Goal: Book appointment/travel/reservation

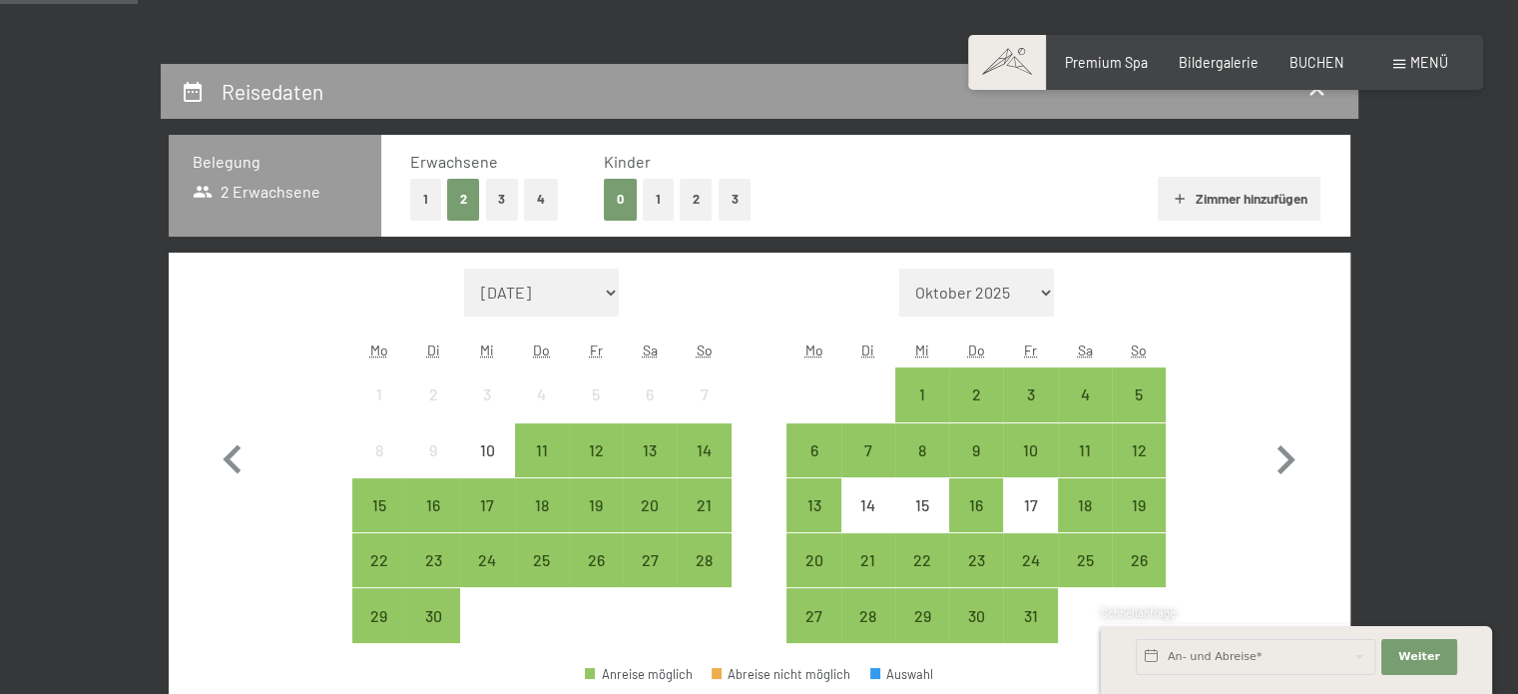
scroll to position [347, 0]
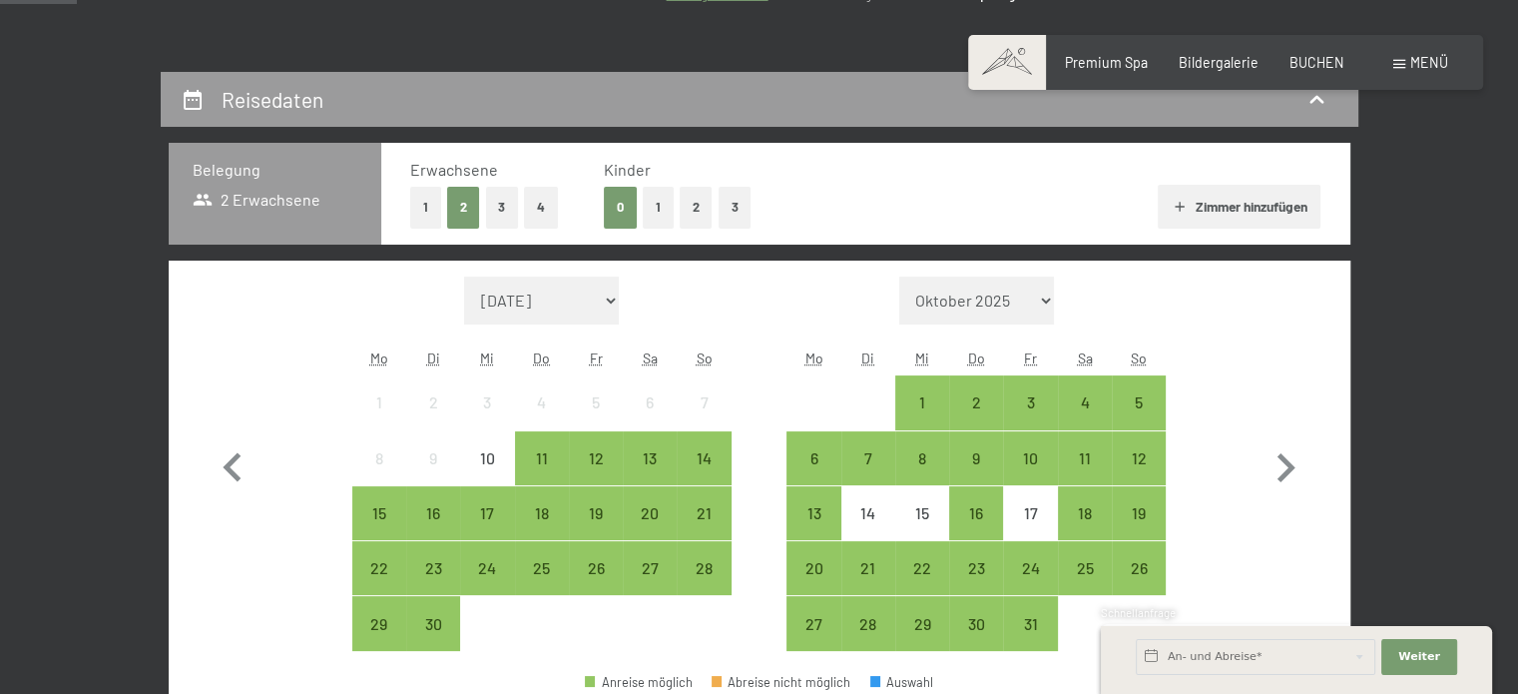
click at [656, 218] on button "1" at bounding box center [658, 207] width 31 height 41
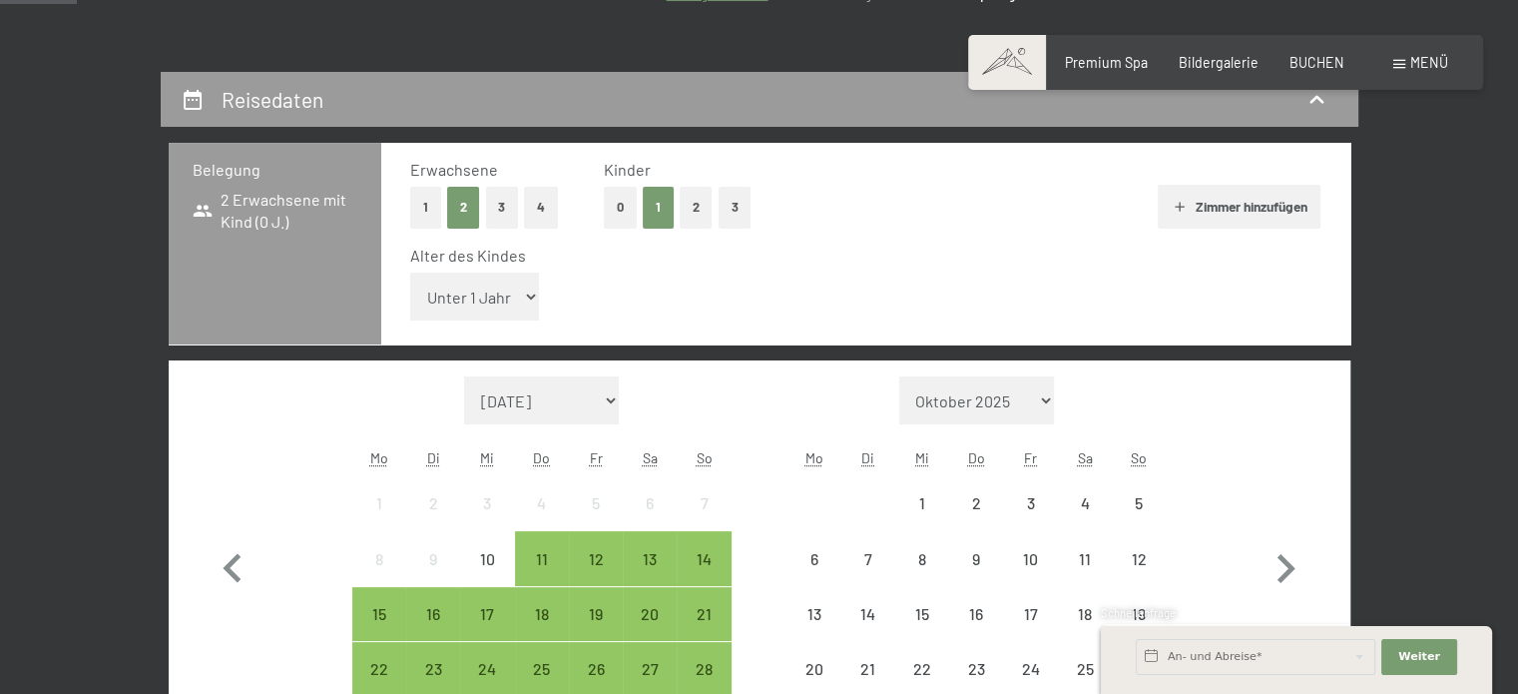
click at [474, 294] on select "Unter 1 Jahr 1 Jahr 2 Jahre 3 Jahre 4 Jahre 5 Jahre 6 Jahre 7 Jahre 8 Jahre 9 J…" at bounding box center [475, 297] width 130 height 48
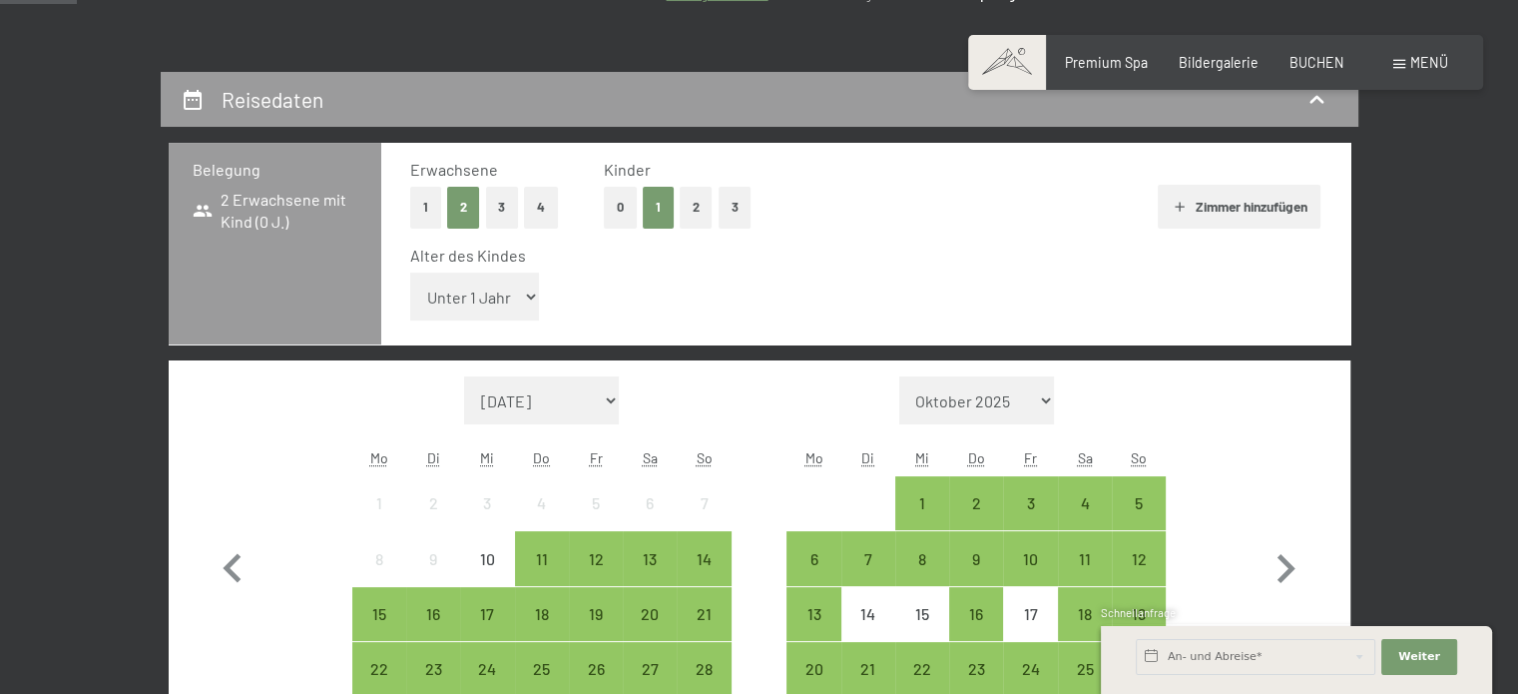
select select "5"
click at [410, 273] on select "Unter 1 Jahr 1 Jahr 2 Jahre 3 Jahre 4 Jahre 5 Jahre 6 Jahre 7 Jahre 8 Jahre 9 J…" at bounding box center [475, 297] width 130 height 48
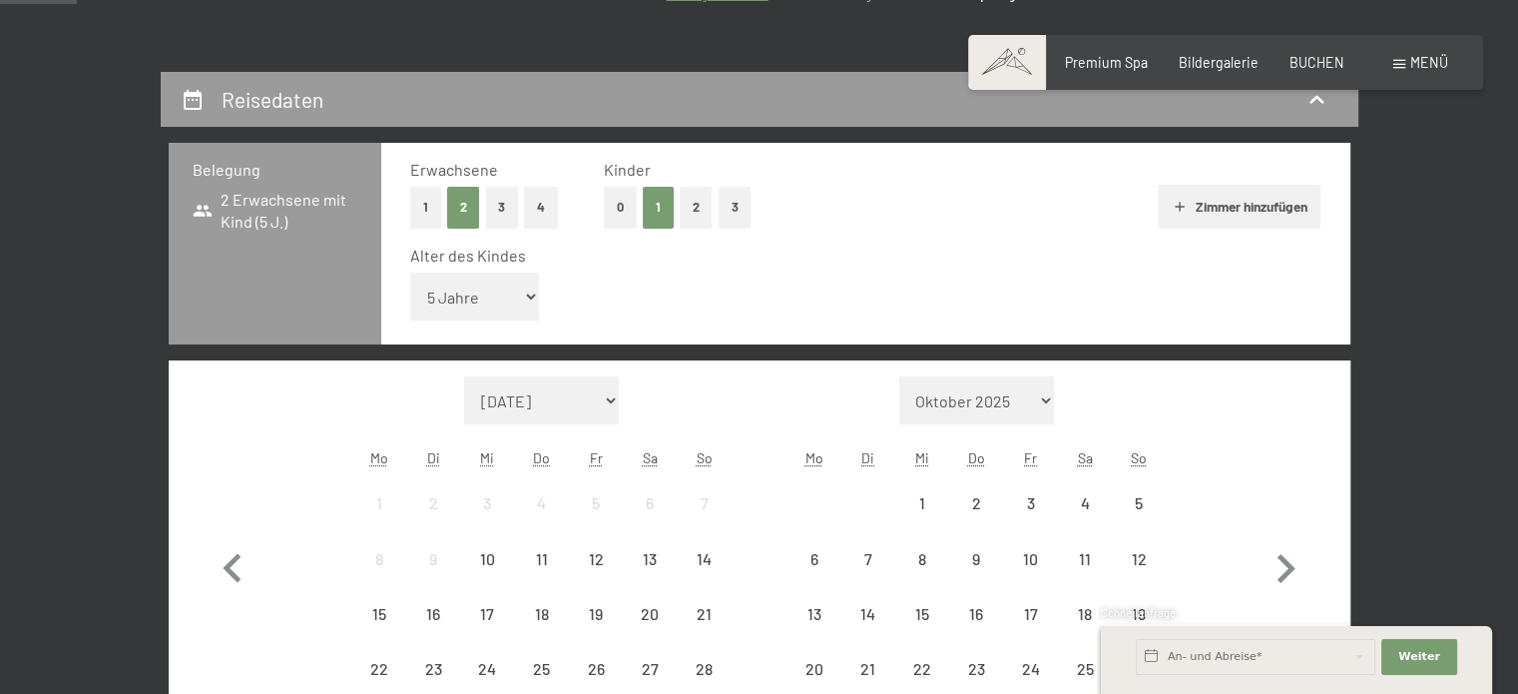
click at [954, 295] on div "Alter des Kindes Unter 1 Jahr 1 Jahr 2 Jahre 3 Jahre 4 Jahre 5 Jahre 6 Jahre 7 …" at bounding box center [865, 287] width 911 height 85
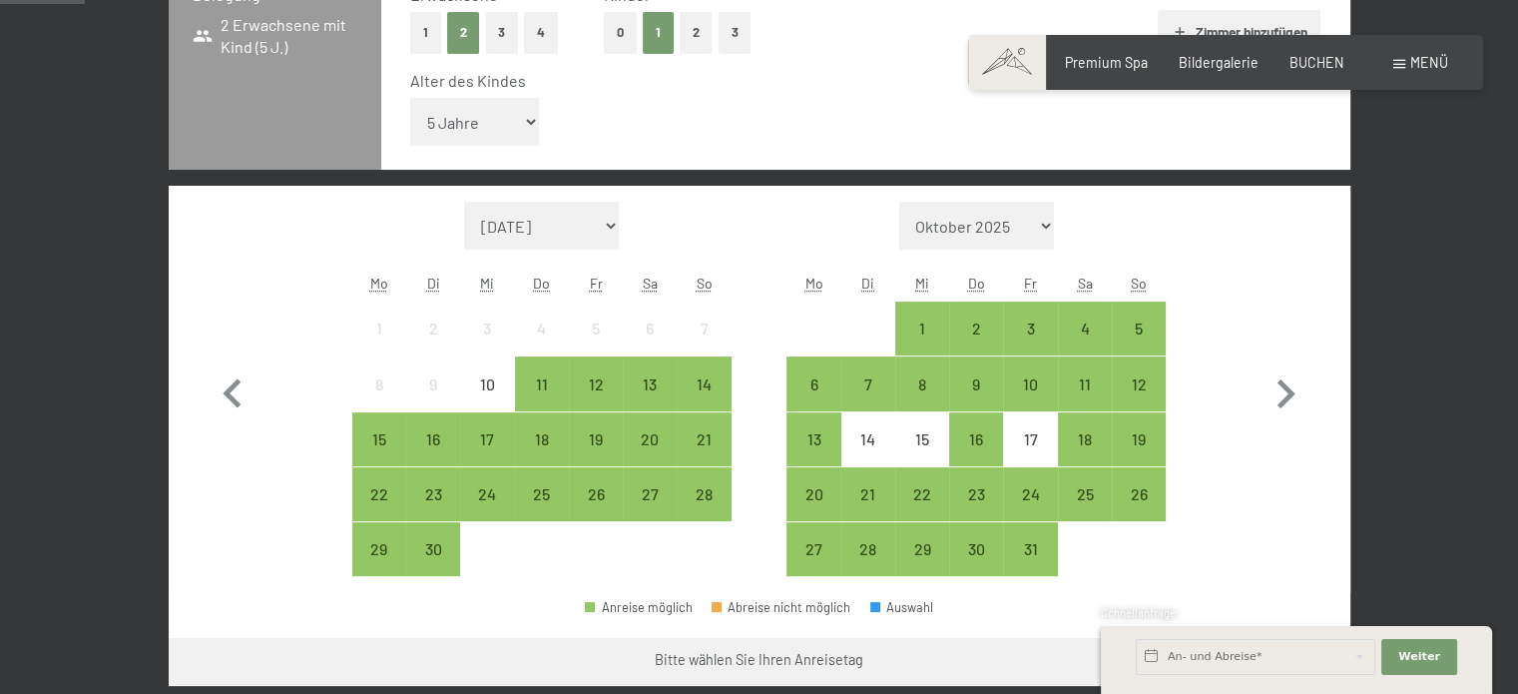
scroll to position [647, 0]
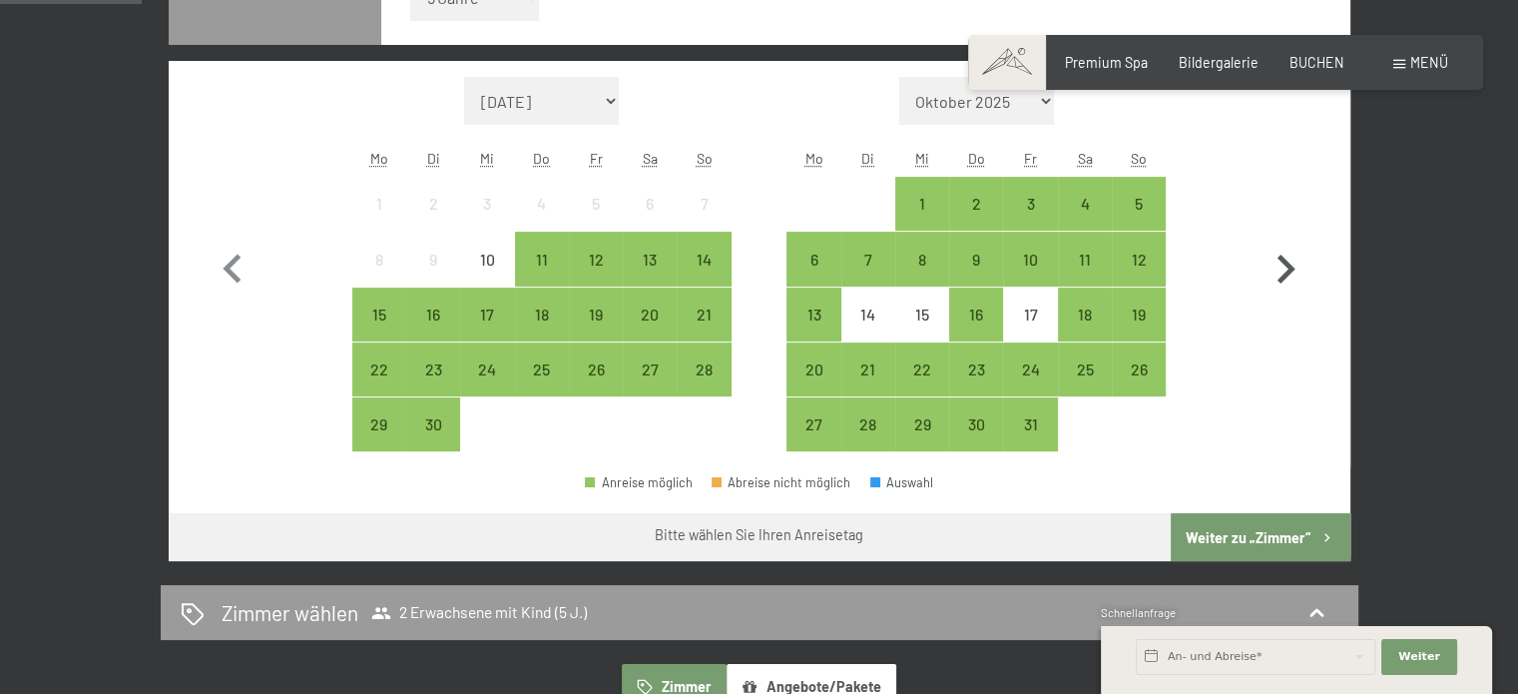
click at [1281, 265] on icon "button" at bounding box center [1286, 270] width 58 height 58
select select "[DATE]"
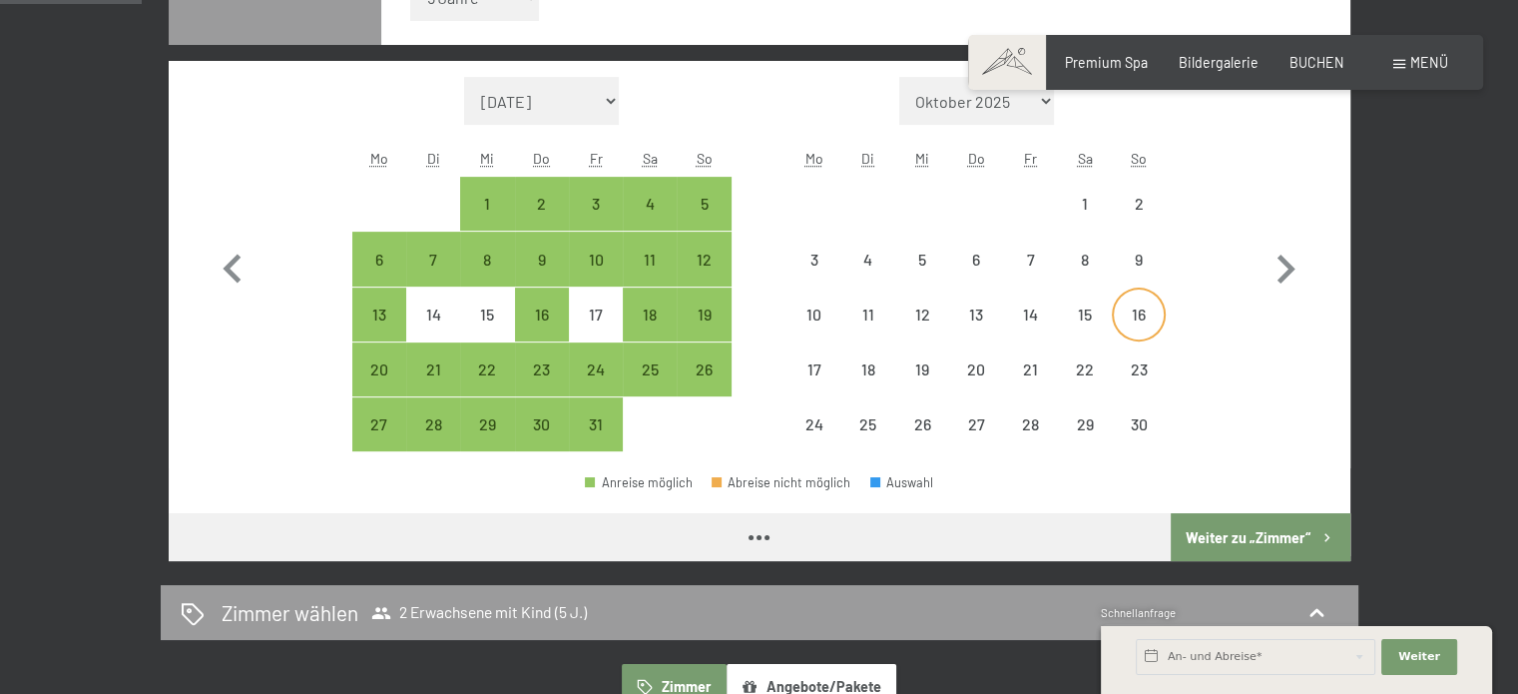
select select "[DATE]"
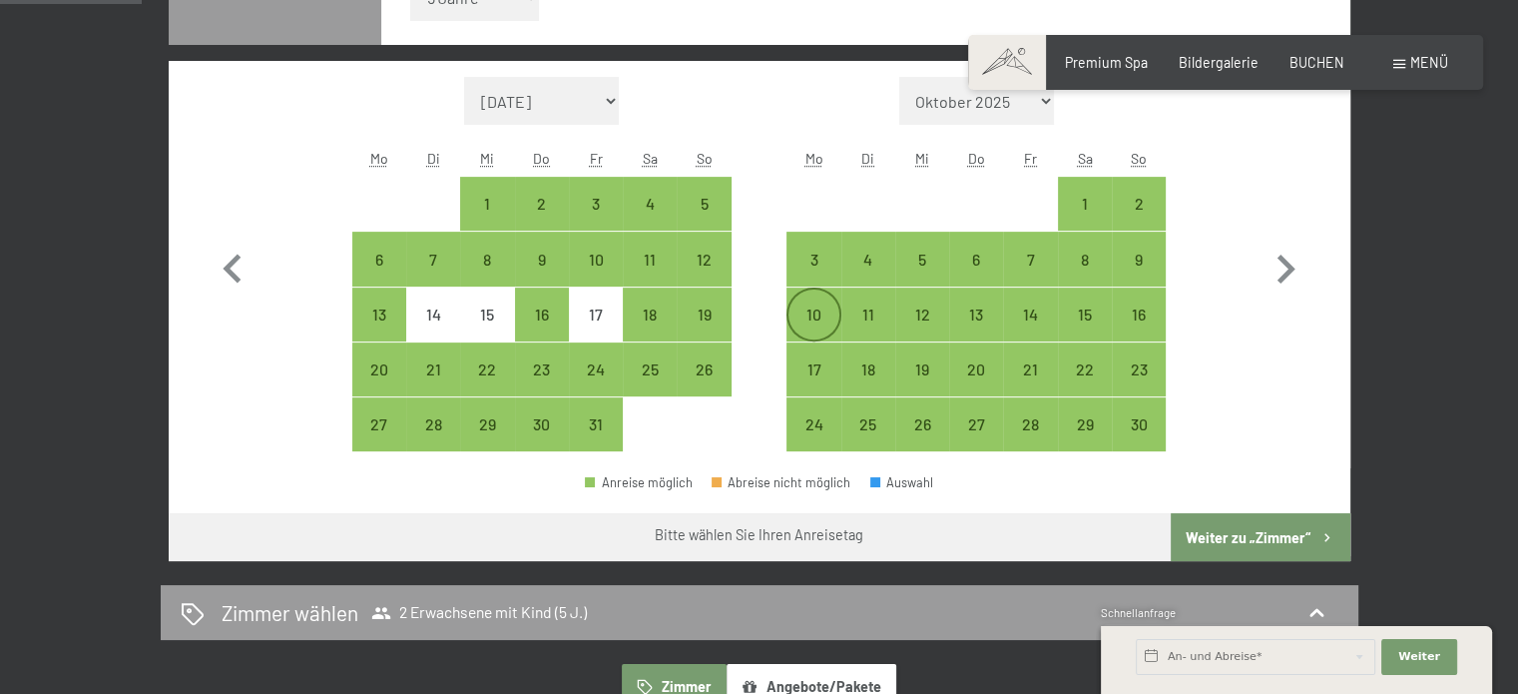
click at [824, 316] on div "10" at bounding box center [814, 331] width 50 height 50
select select "[DATE]"
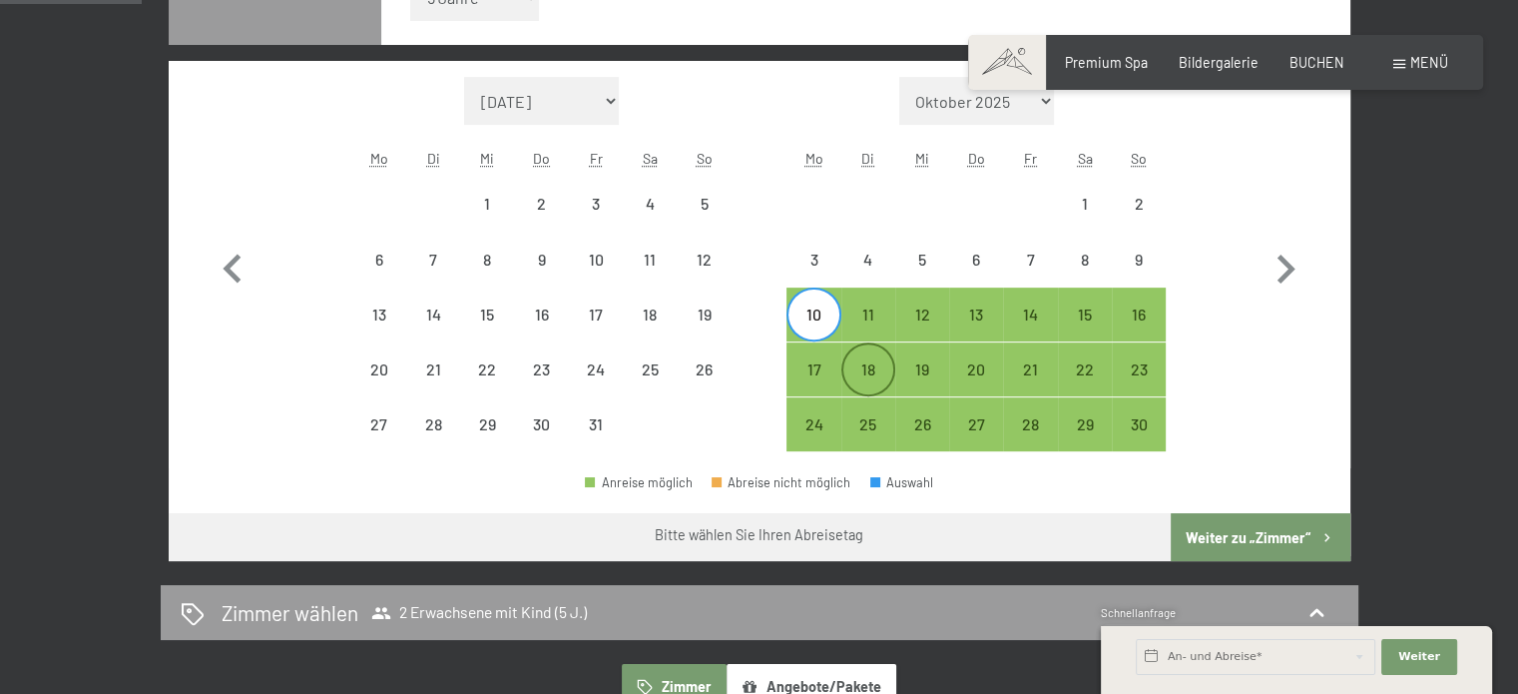
click at [879, 367] on div "18" at bounding box center [869, 386] width 50 height 50
select select "[DATE]"
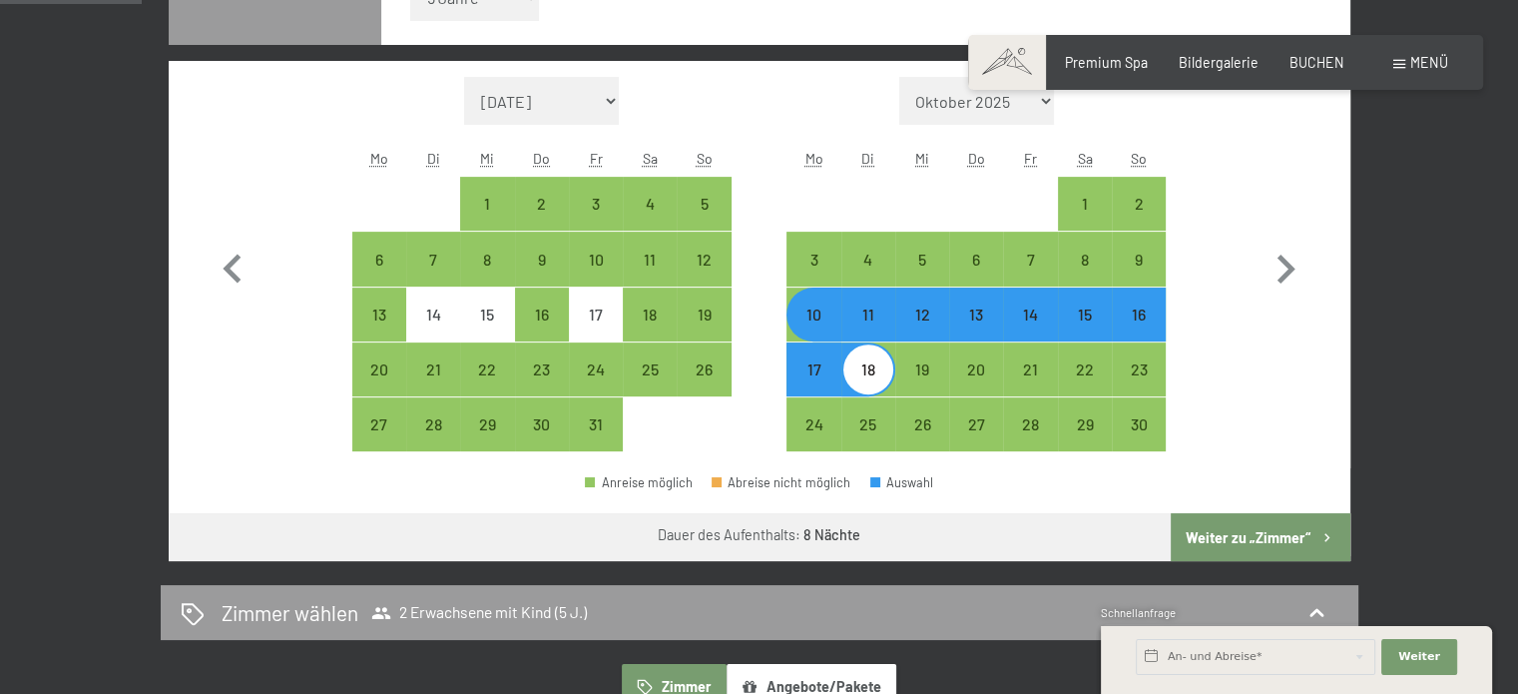
click at [1290, 532] on button "Weiter zu „Zimmer“" at bounding box center [1260, 537] width 179 height 48
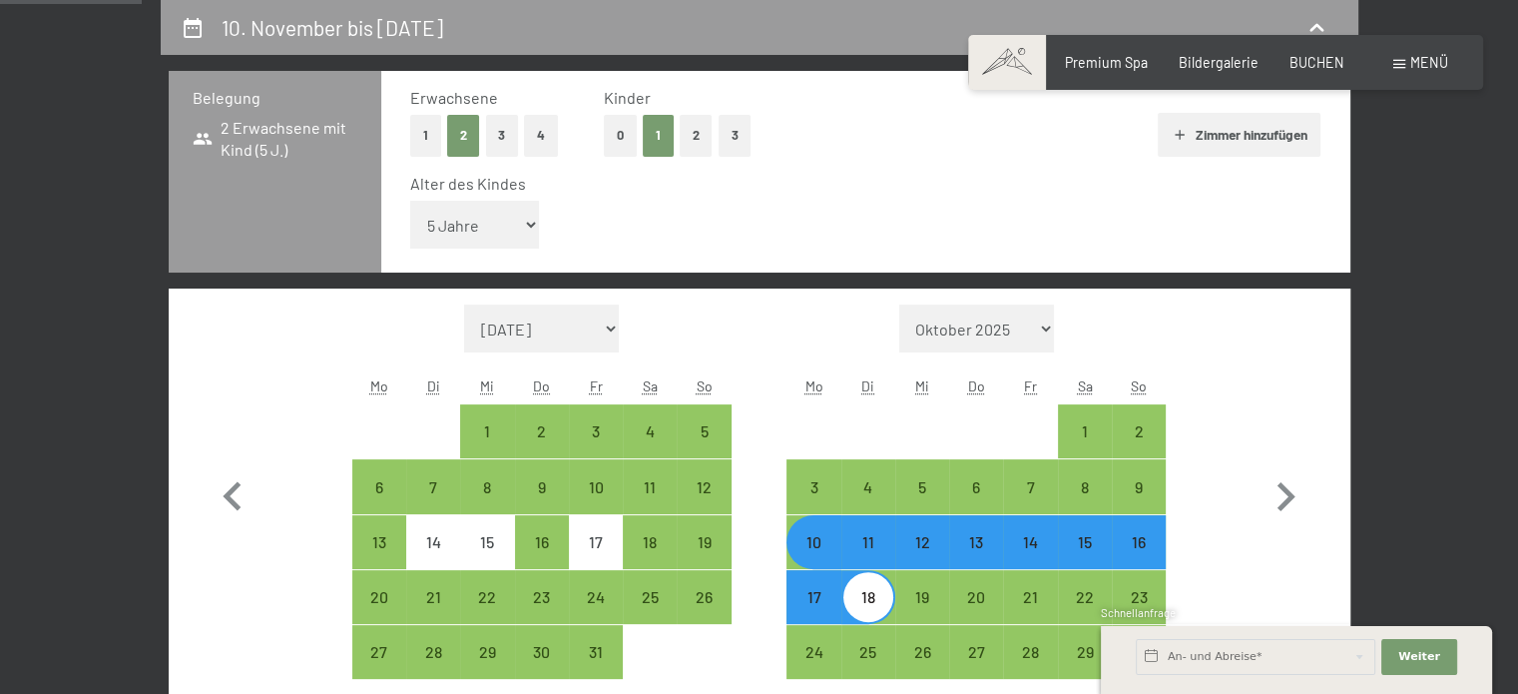
select select "[DATE]"
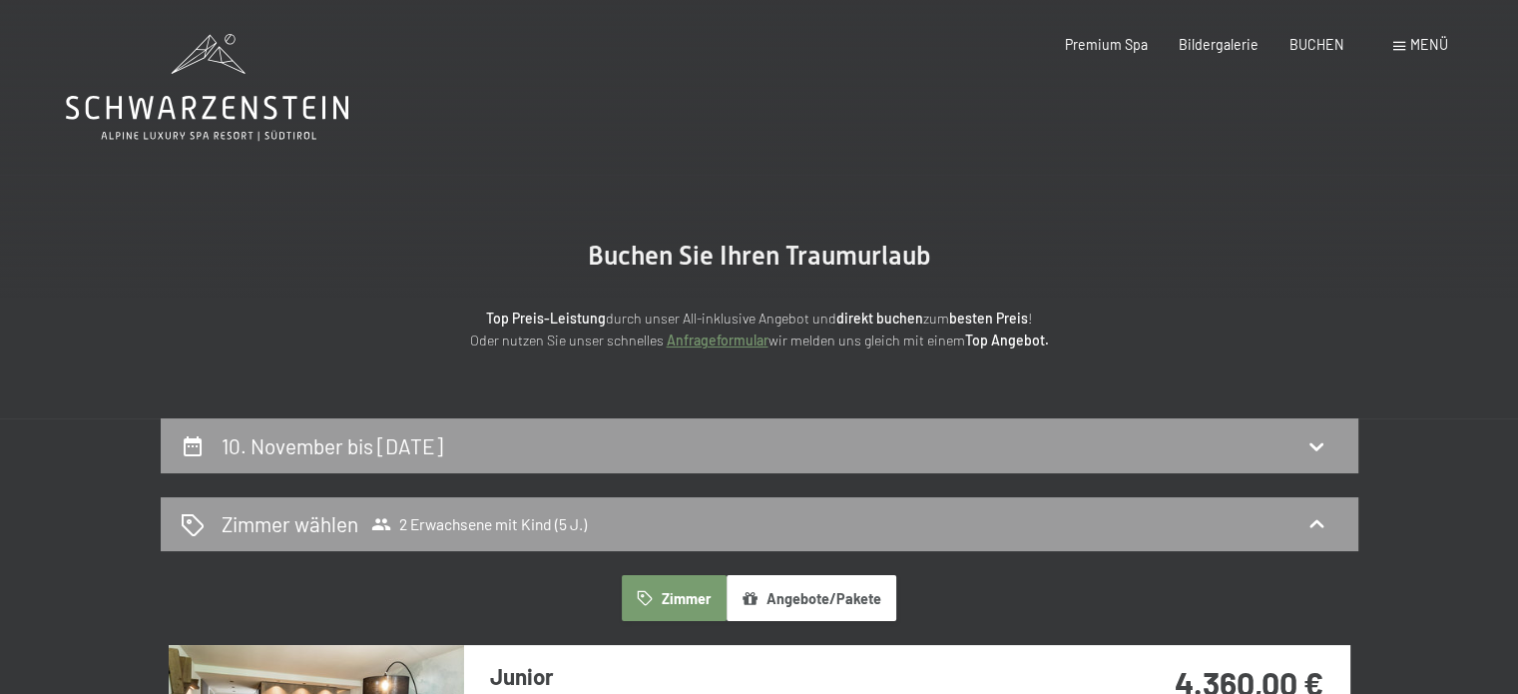
scroll to position [0, 0]
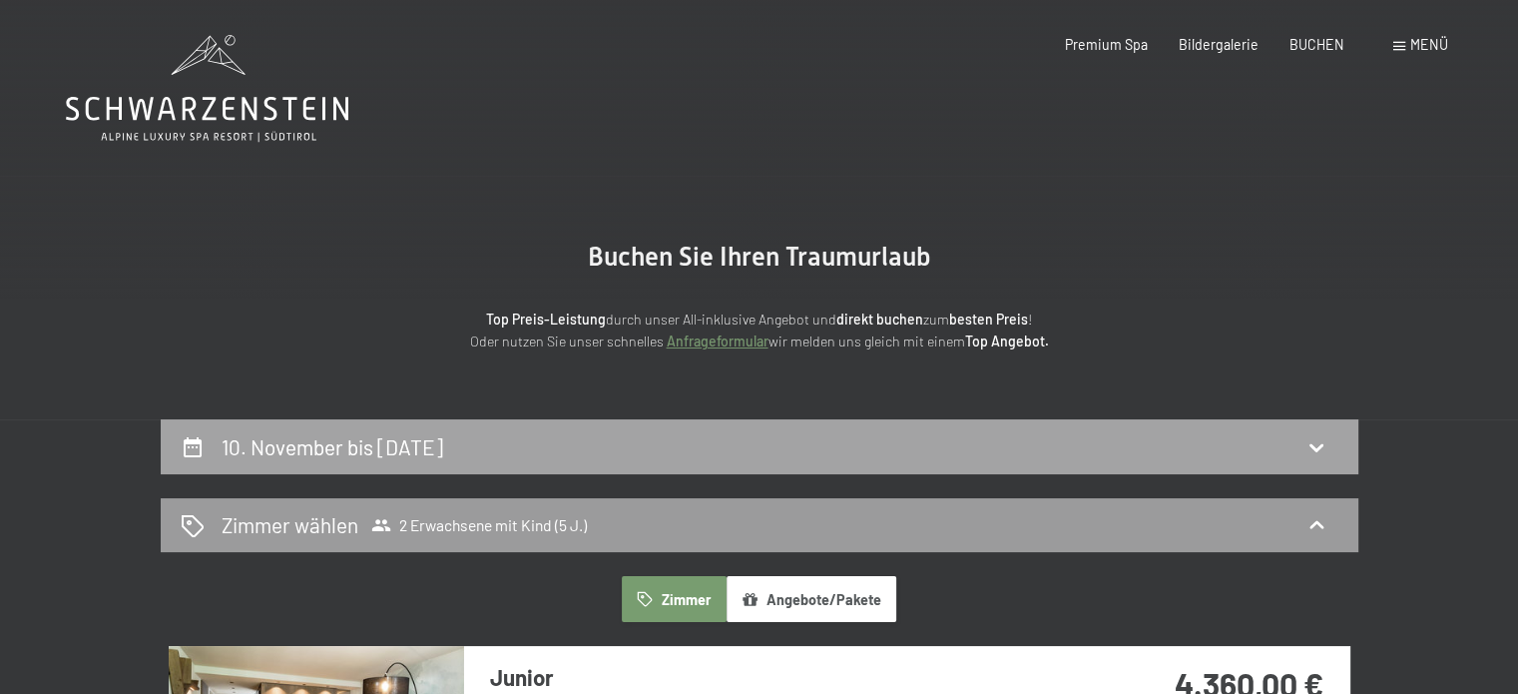
click at [694, 462] on div "10. November bis [DATE]" at bounding box center [760, 446] width 1198 height 55
select select "5"
select select "[DATE]"
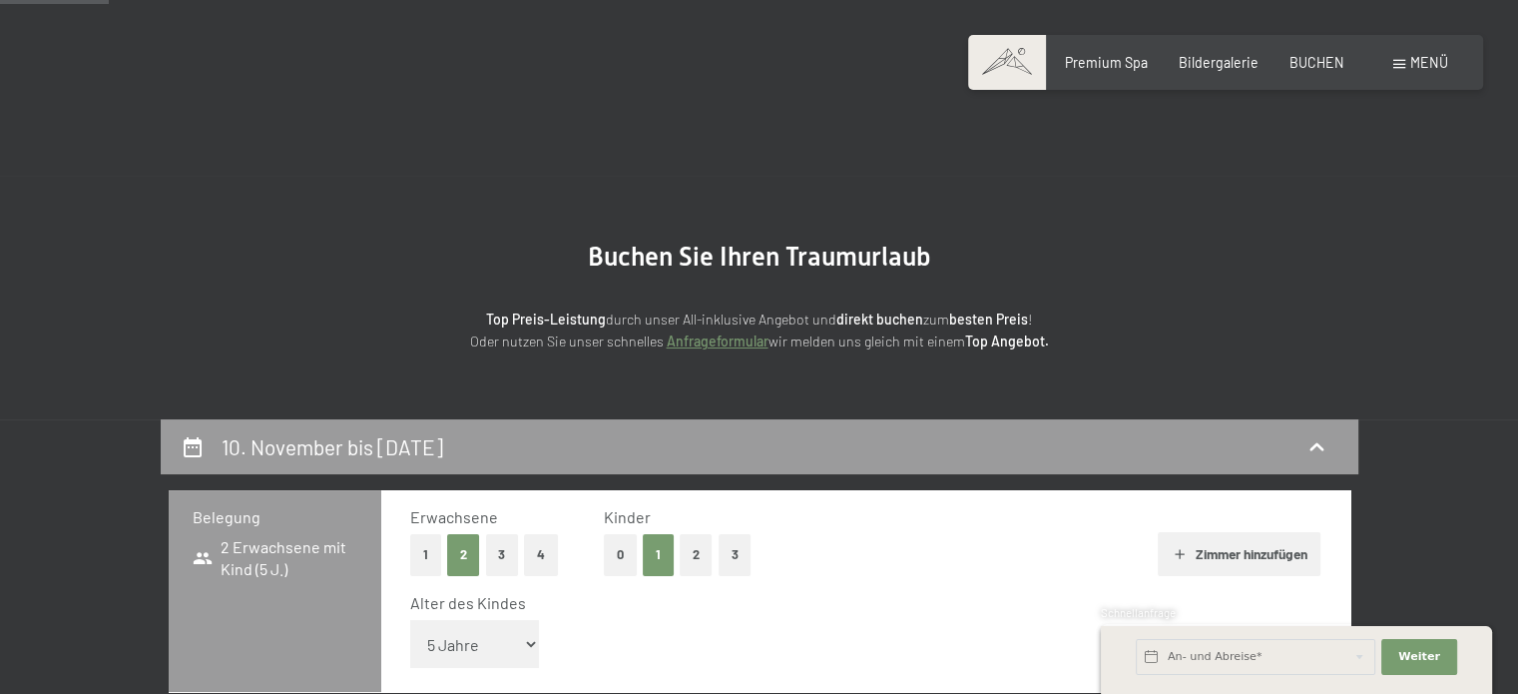
scroll to position [419, 0]
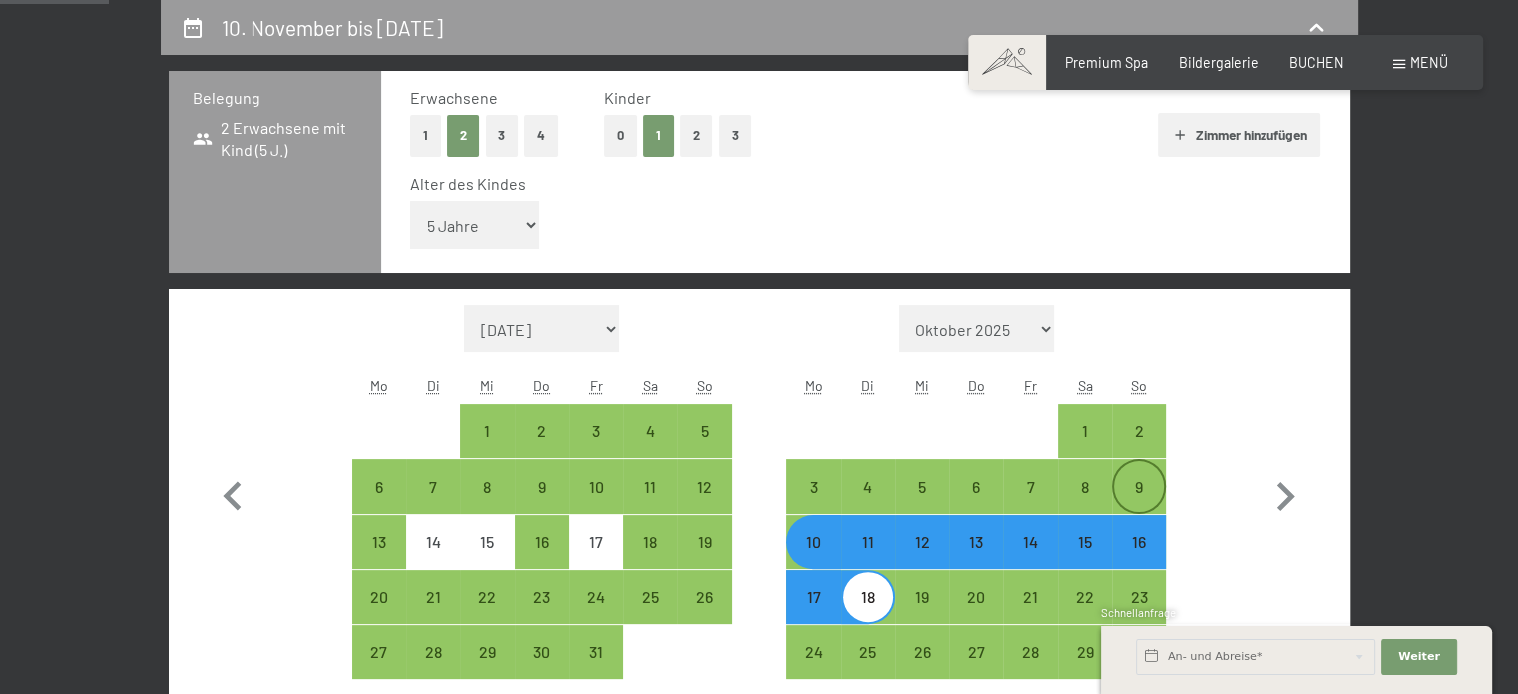
click at [1148, 499] on div "9" at bounding box center [1139, 504] width 50 height 50
select select "[DATE]"
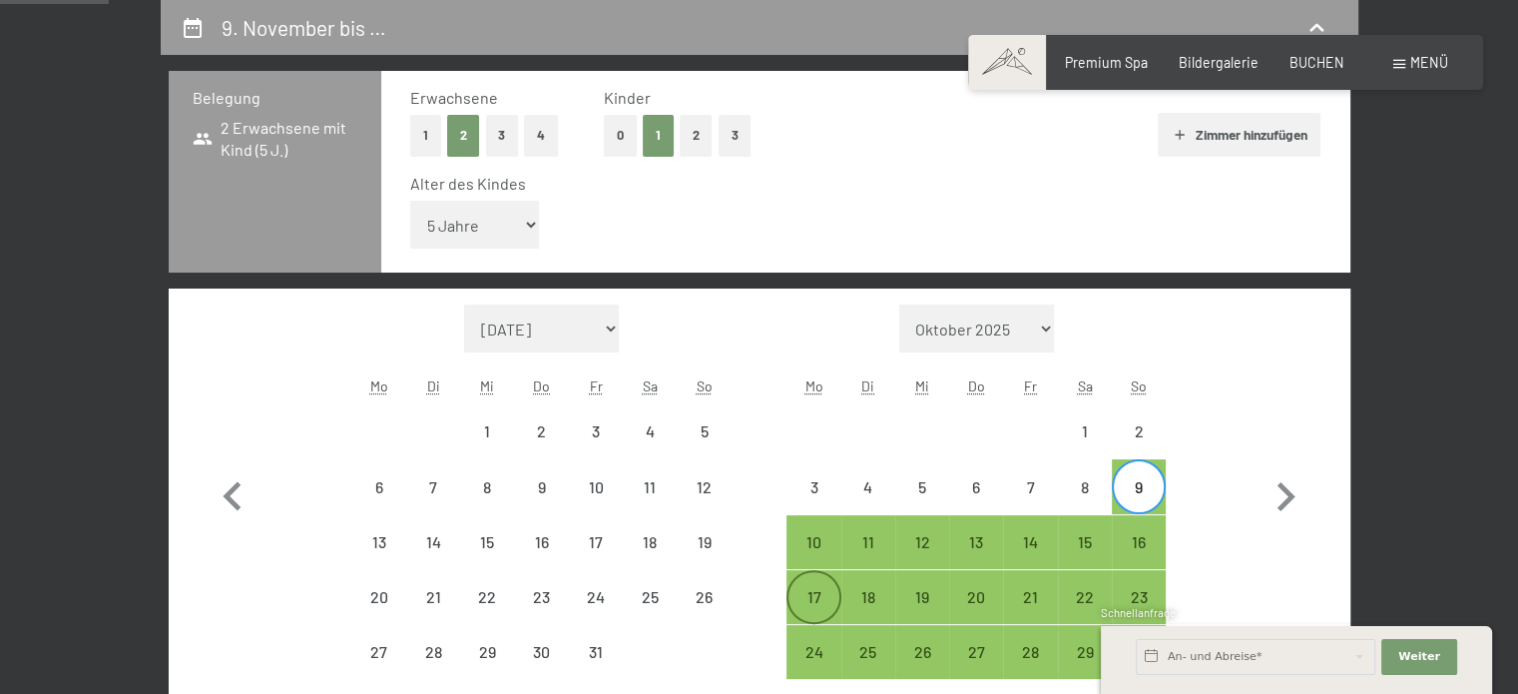
click at [810, 604] on div "17" at bounding box center [814, 614] width 50 height 50
select select "[DATE]"
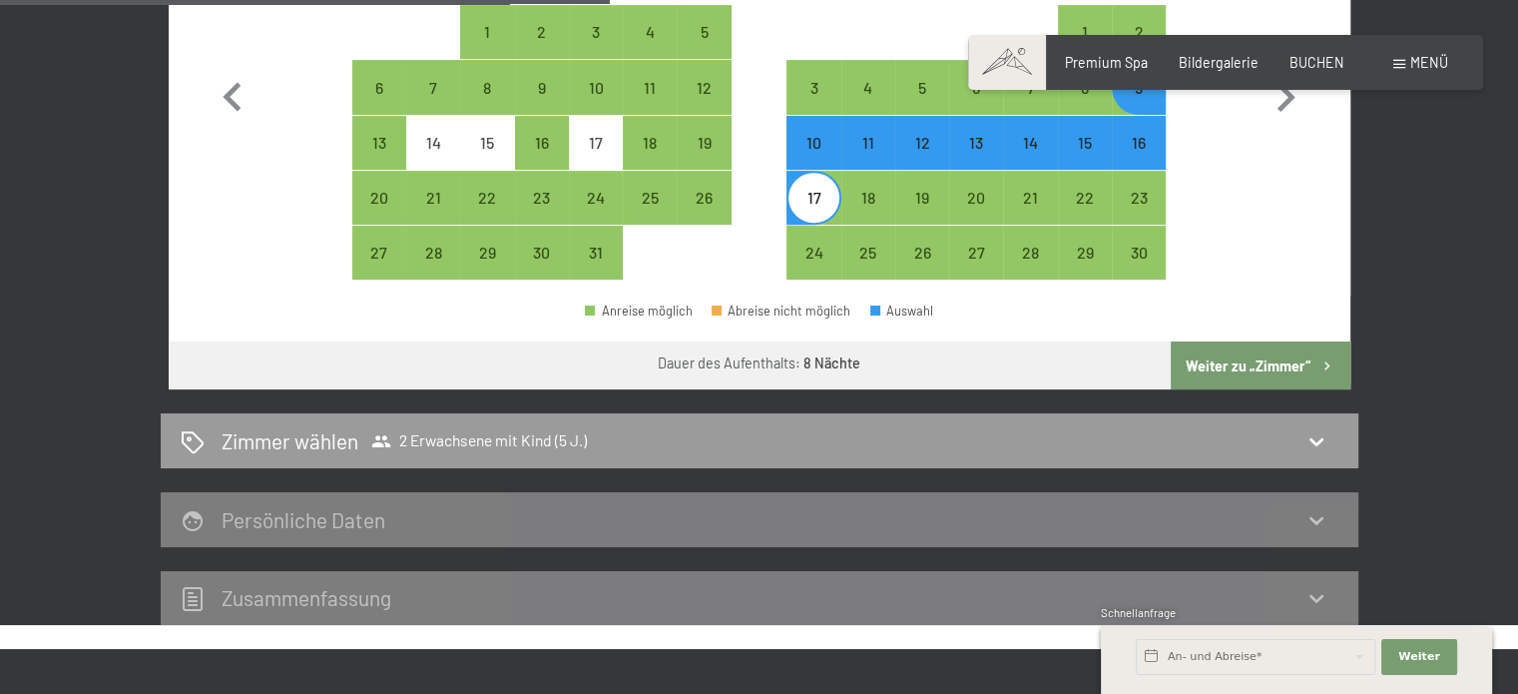
click at [1250, 357] on button "Weiter zu „Zimmer“" at bounding box center [1260, 365] width 179 height 48
select select "[DATE]"
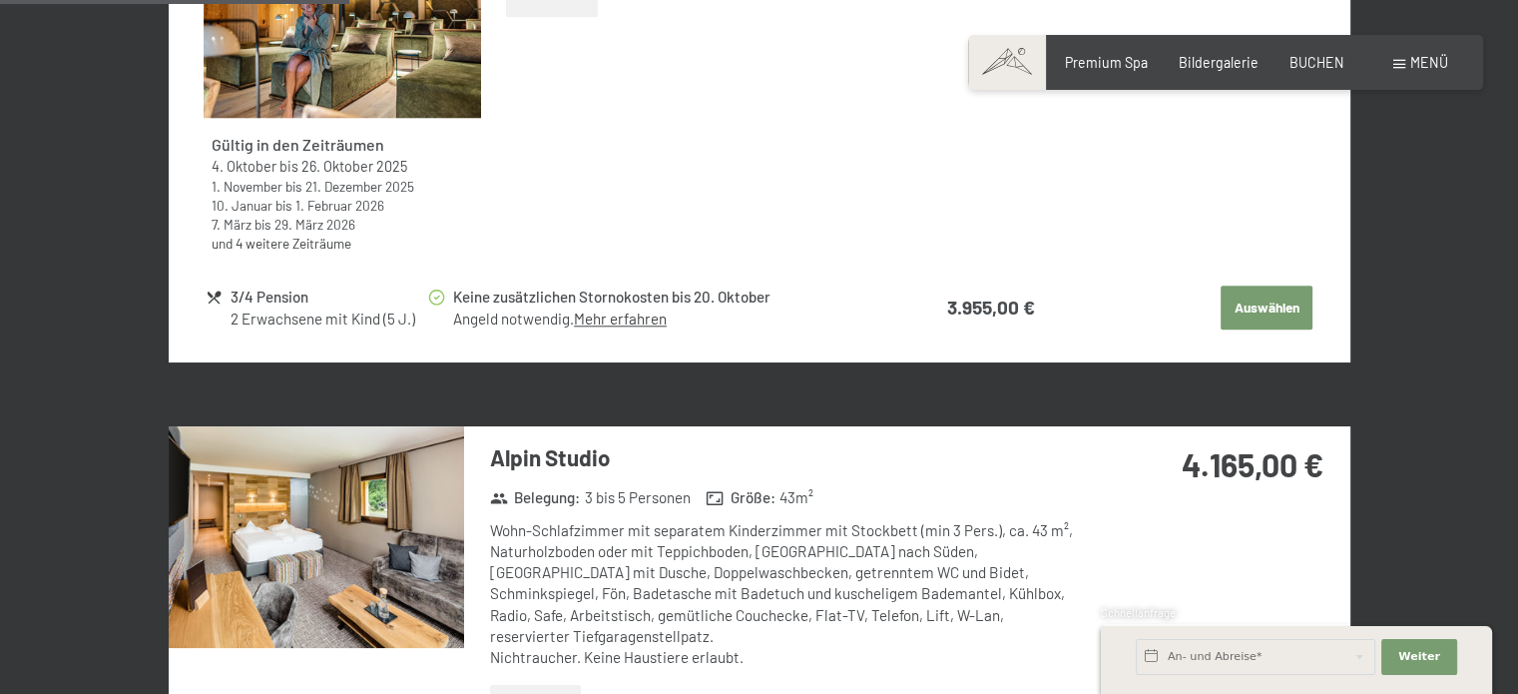
scroll to position [2017, 0]
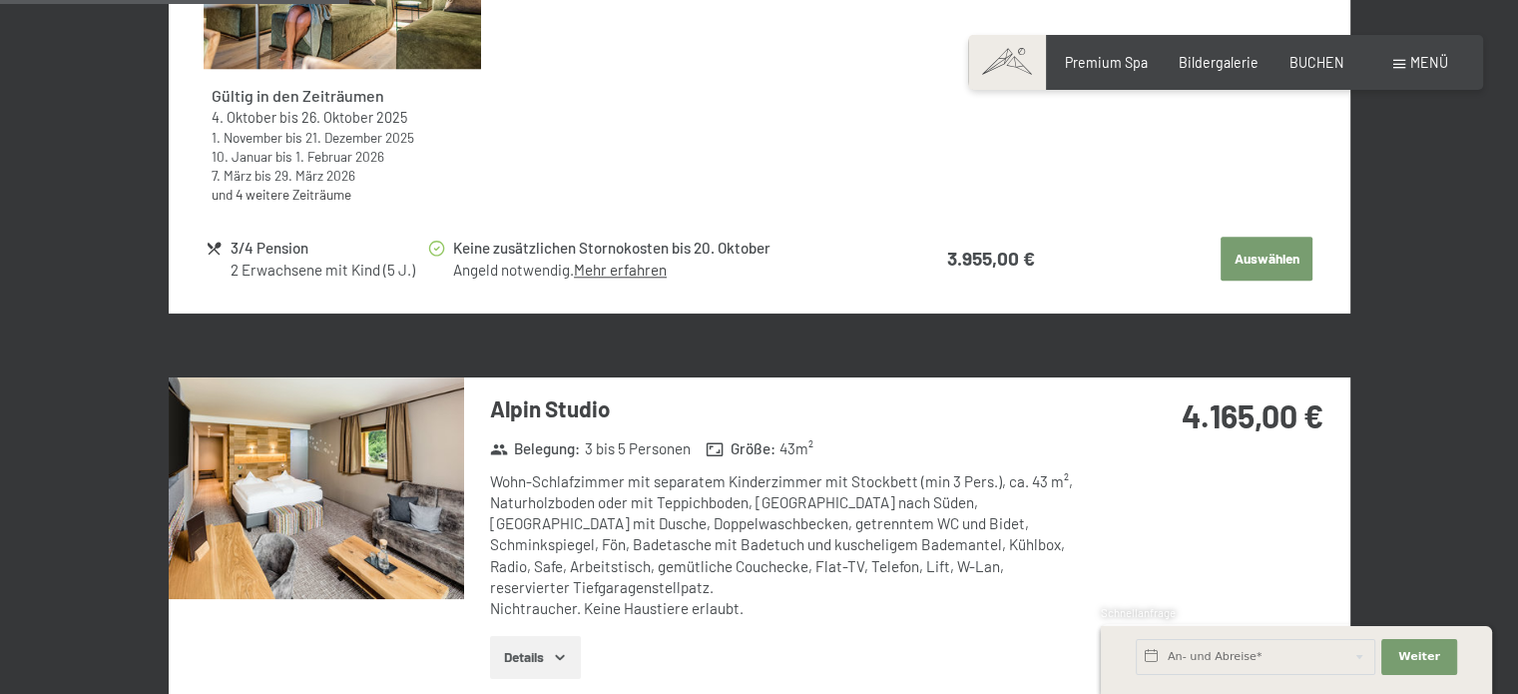
click at [611, 265] on link "Mehr erfahren" at bounding box center [620, 270] width 93 height 18
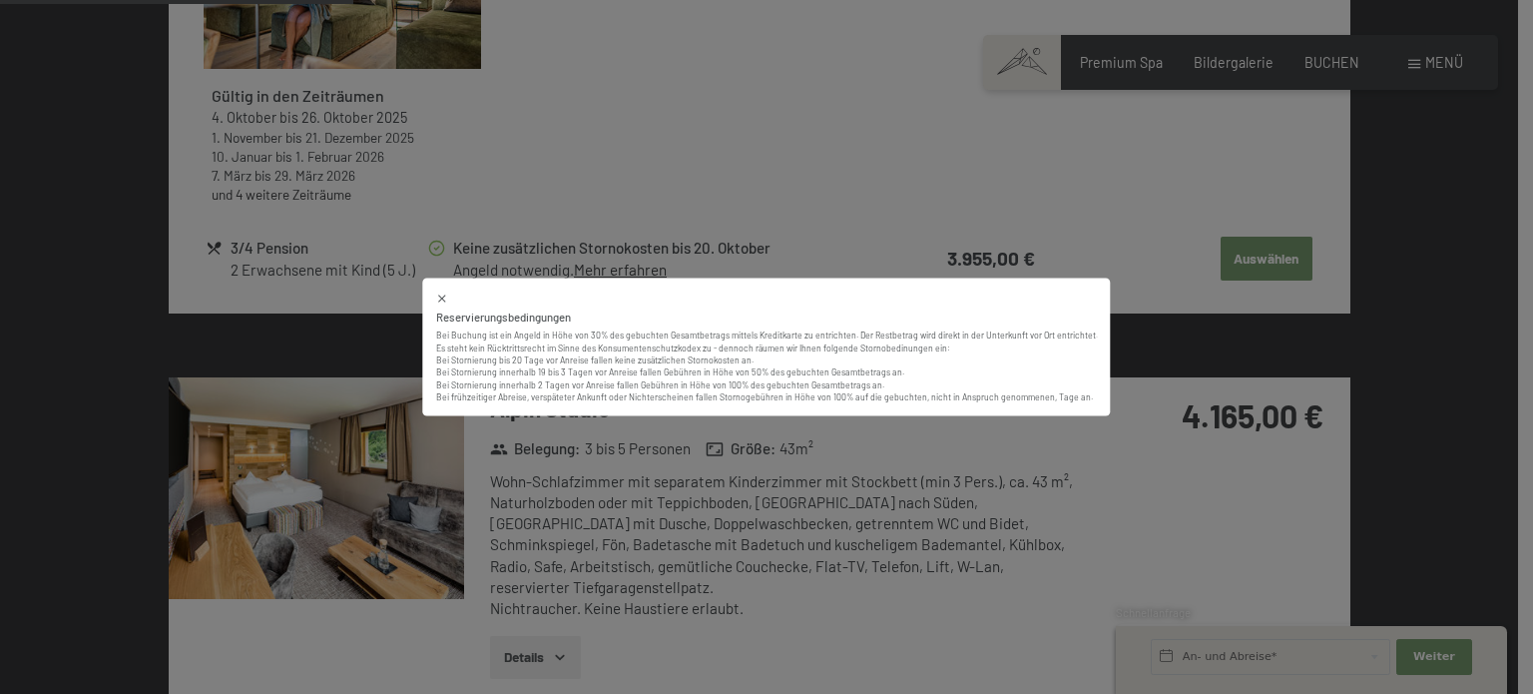
click at [671, 272] on div "Reservierungsbedingungen Bei Buchung ist ein Angeld in Höhe von 30% des gebucht…" at bounding box center [766, 347] width 1533 height 694
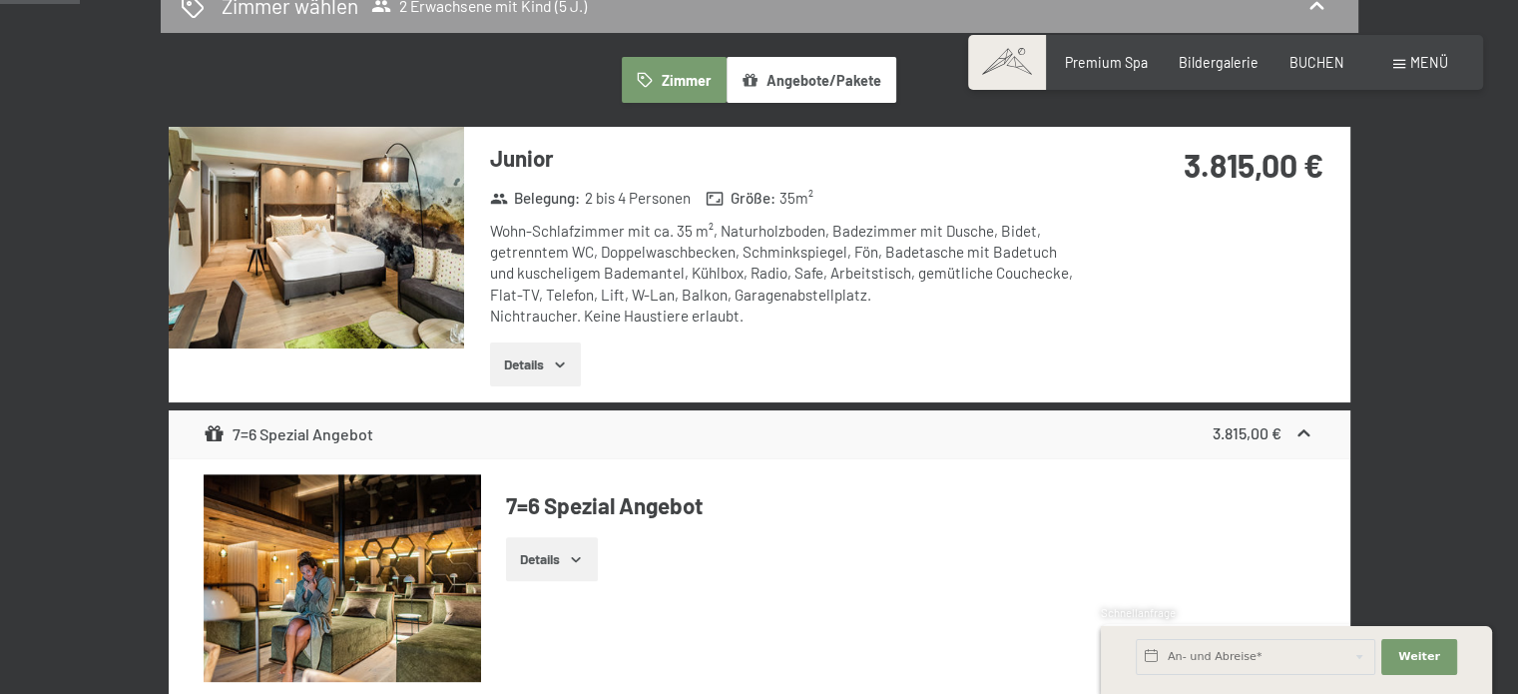
scroll to position [20, 0]
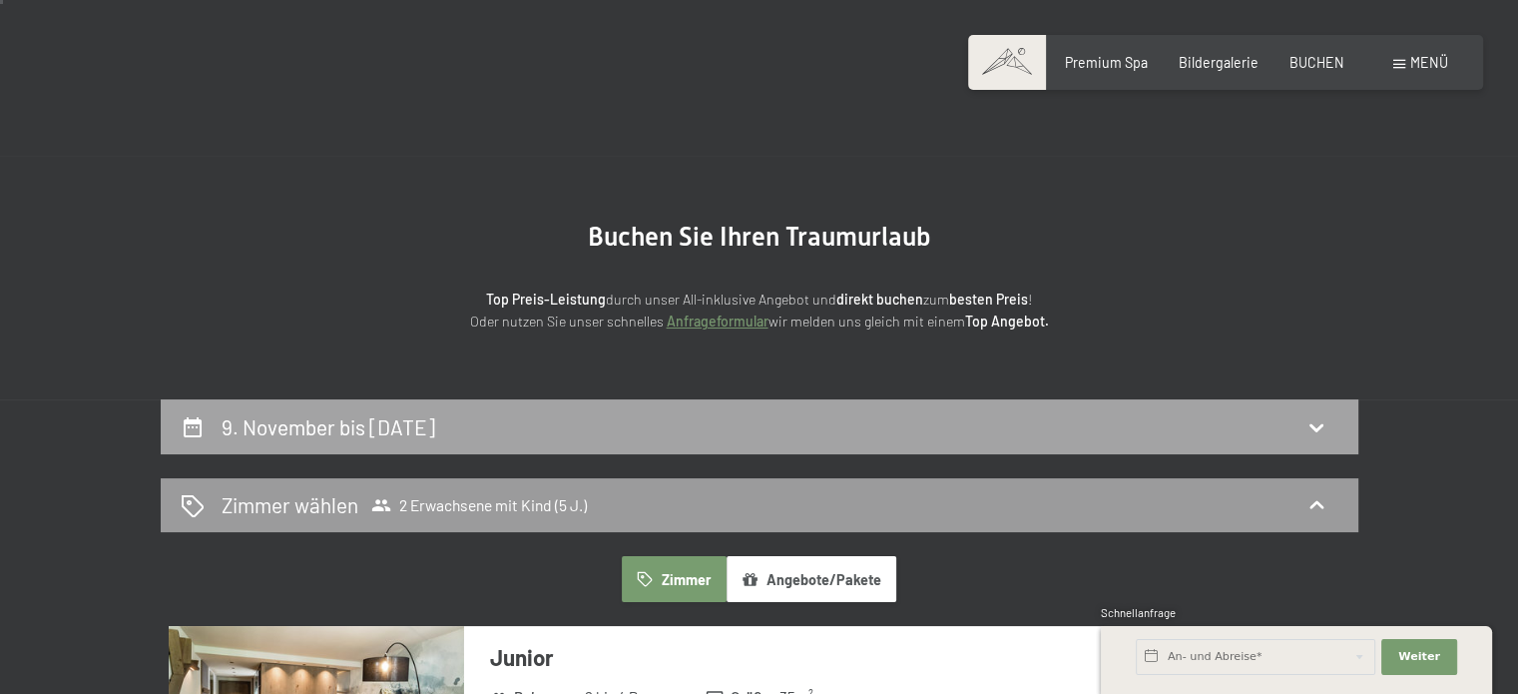
click at [601, 434] on div "9. November bis [DATE]" at bounding box center [760, 426] width 1158 height 29
select select "5"
select select "[DATE]"
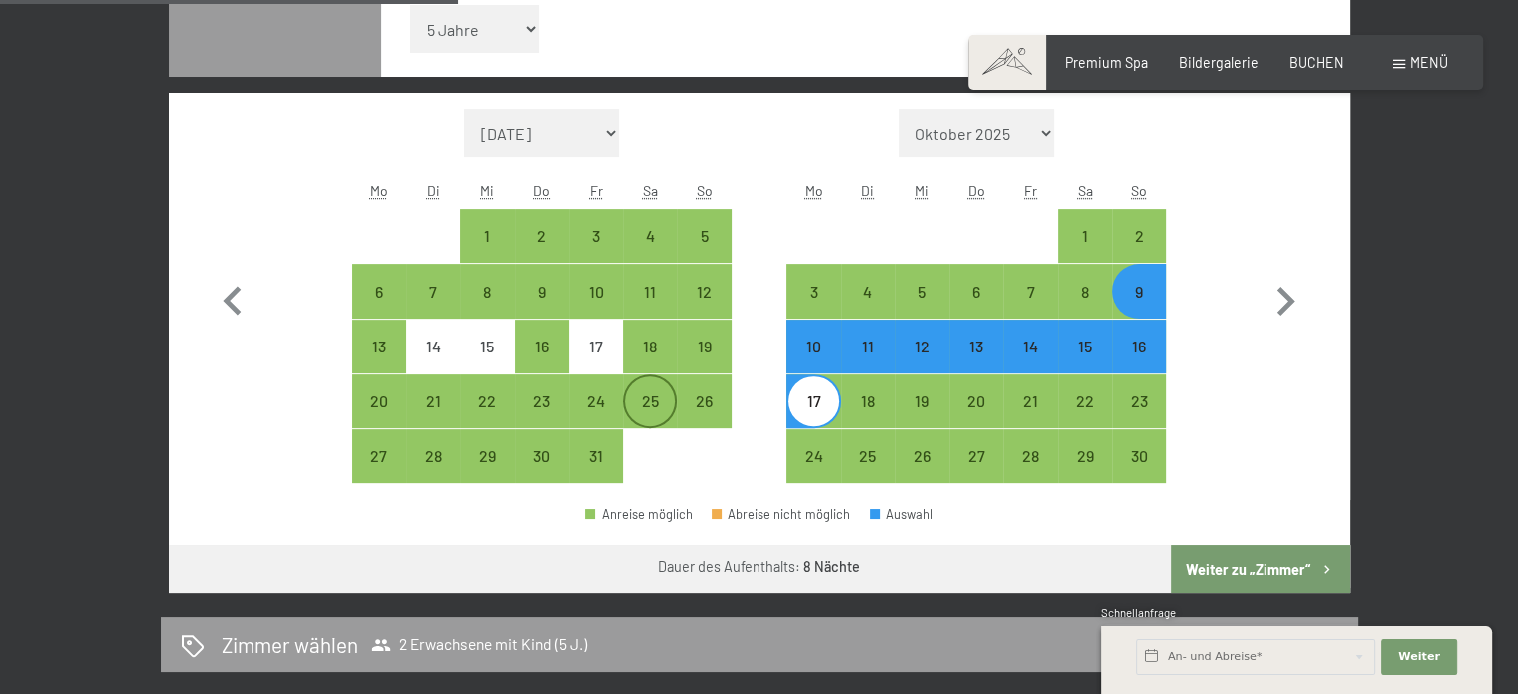
scroll to position [619, 0]
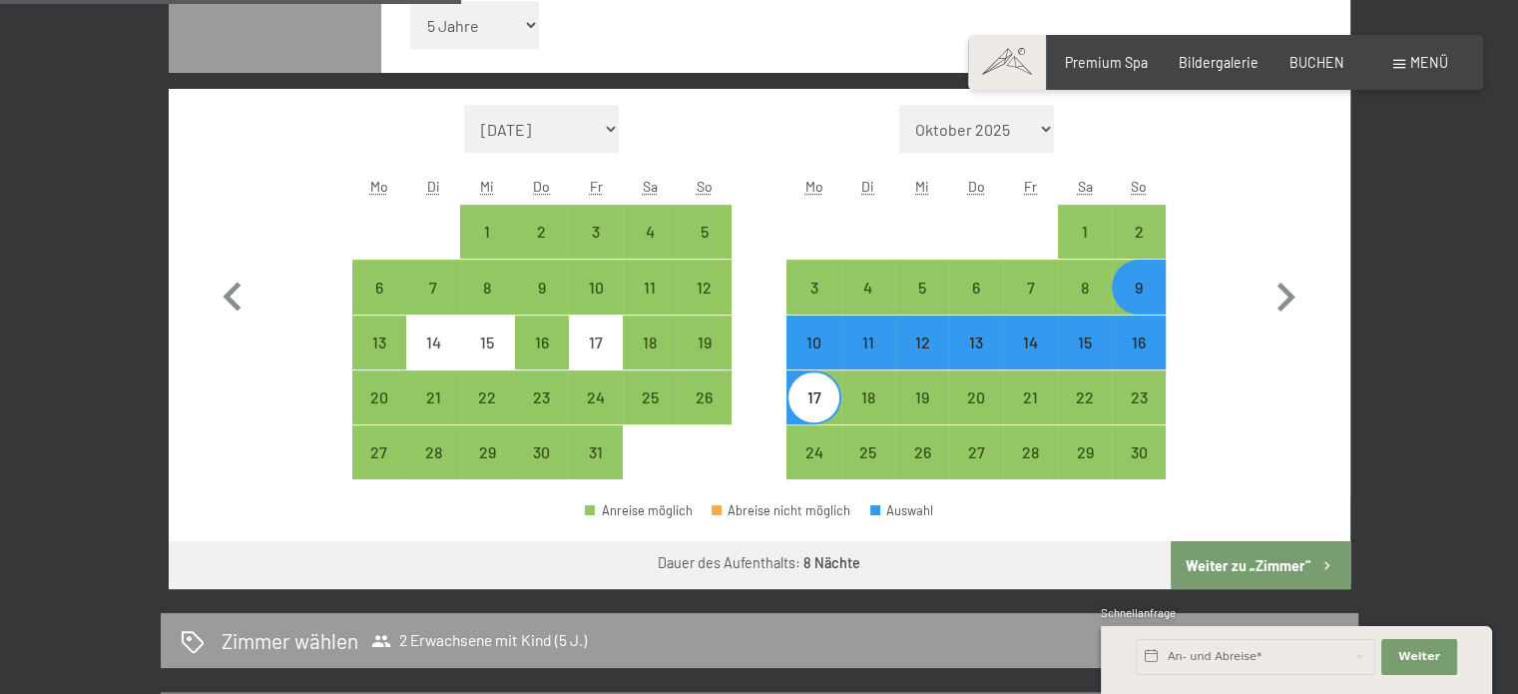
click at [1141, 292] on div "9" at bounding box center [1139, 305] width 50 height 50
select select "[DATE]"
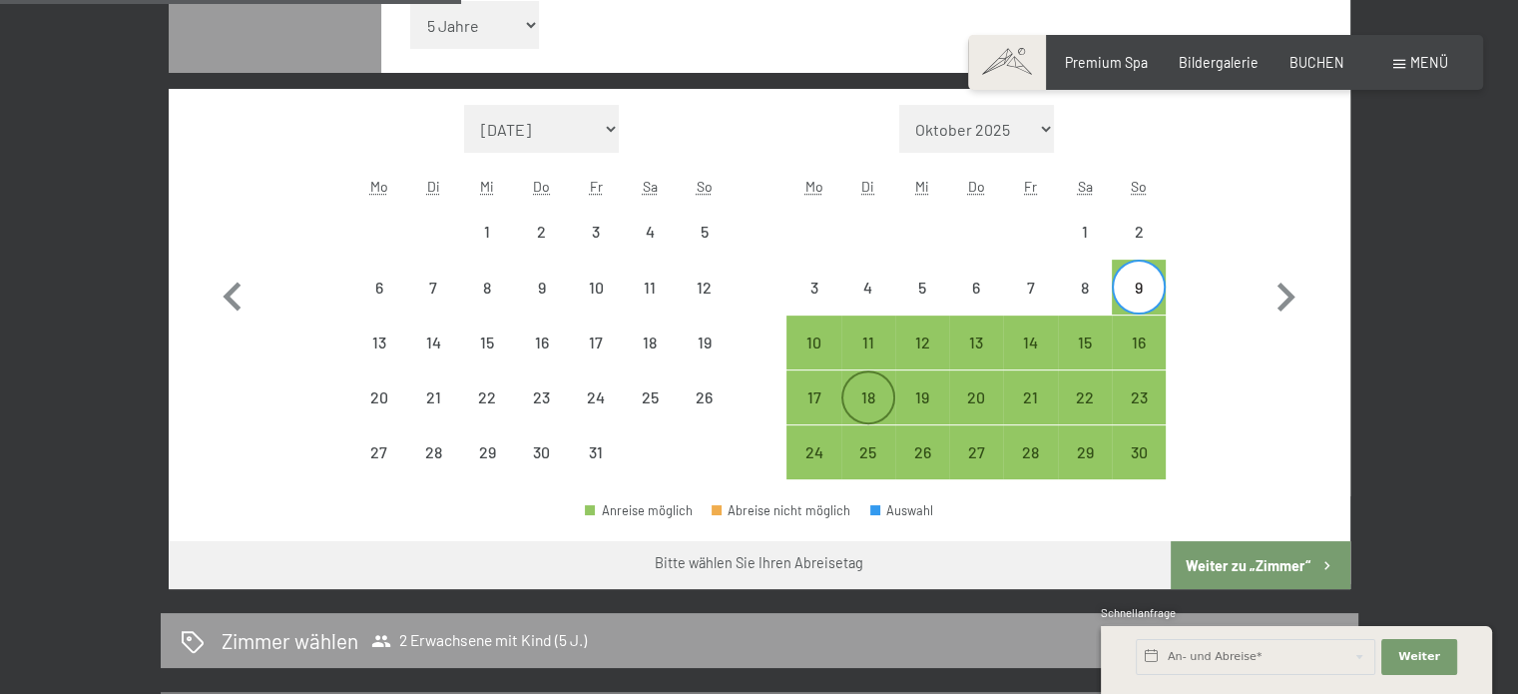
click at [847, 385] on div "18" at bounding box center [869, 397] width 50 height 50
select select "[DATE]"
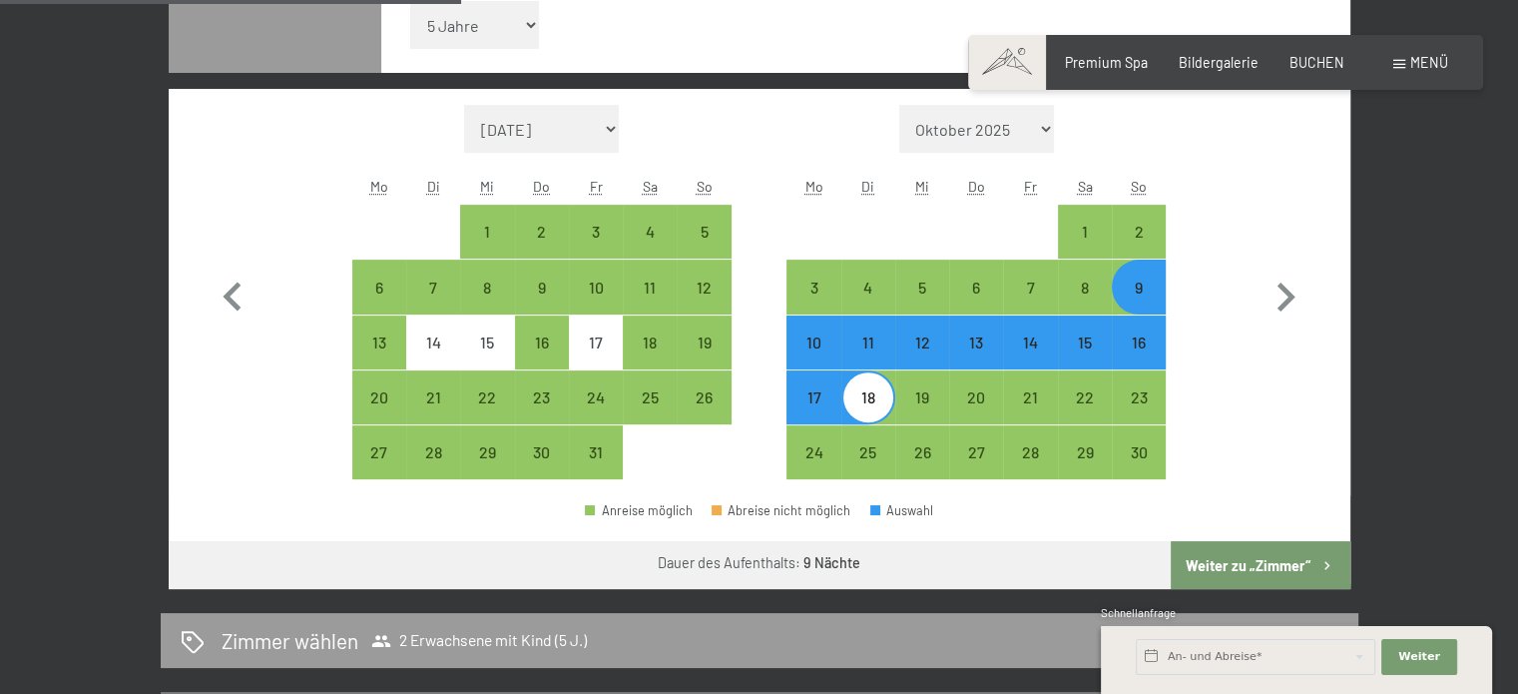
click at [1218, 556] on button "Weiter zu „Zimmer“" at bounding box center [1260, 565] width 179 height 48
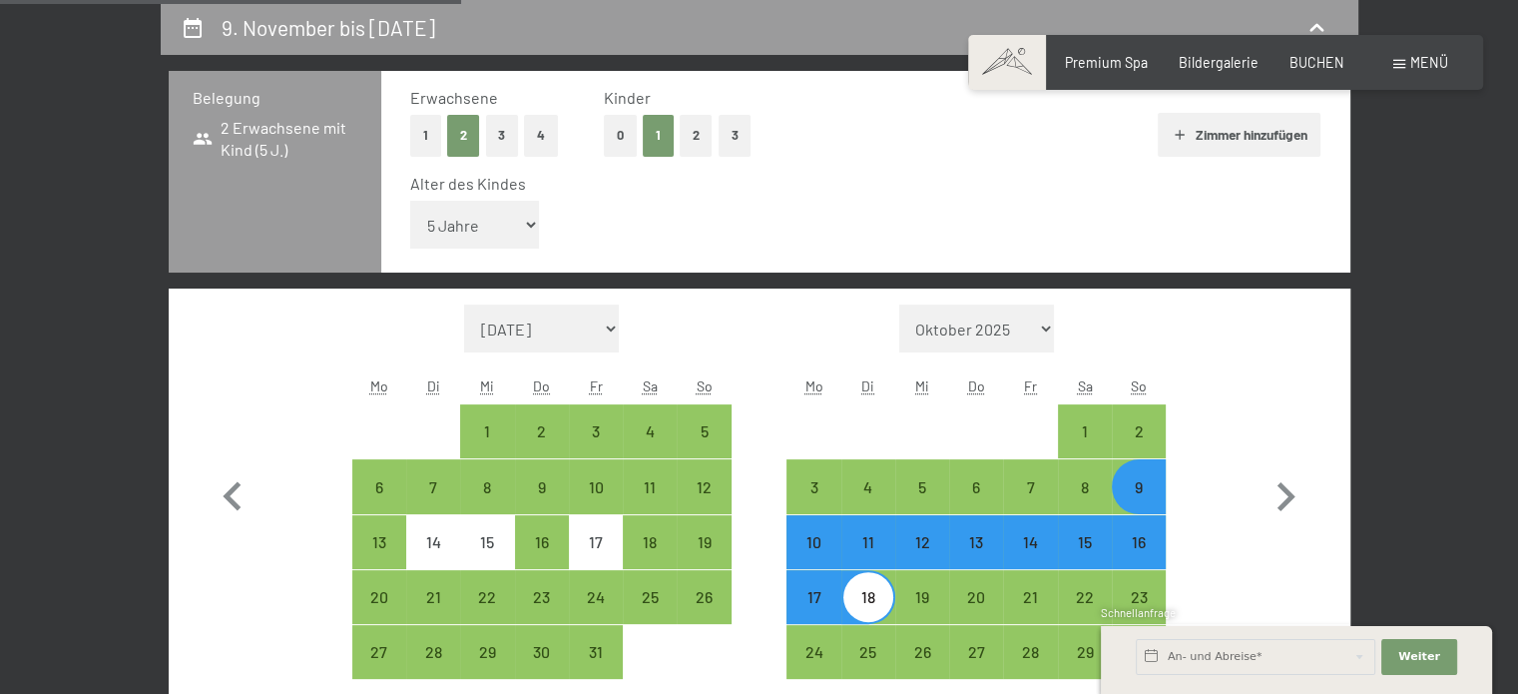
select select "[DATE]"
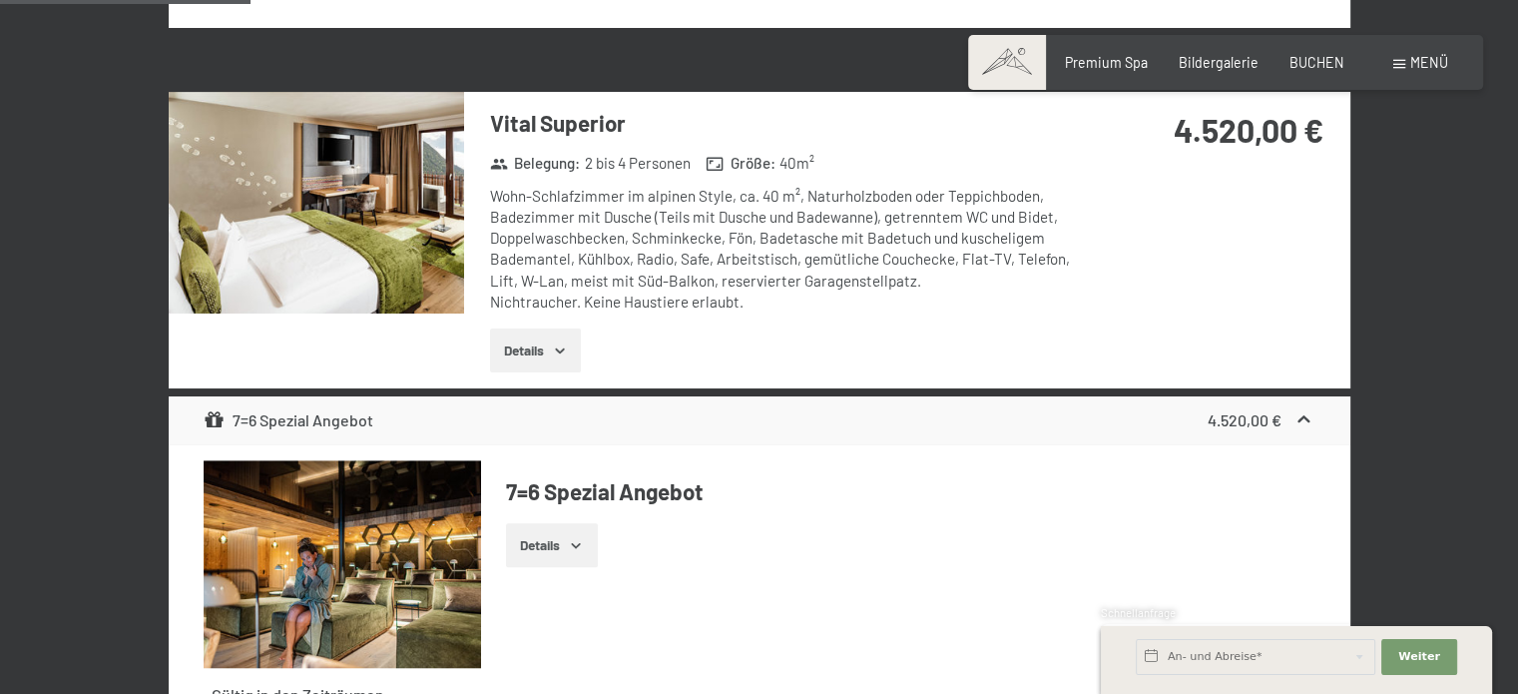
scroll to position [1717, 0]
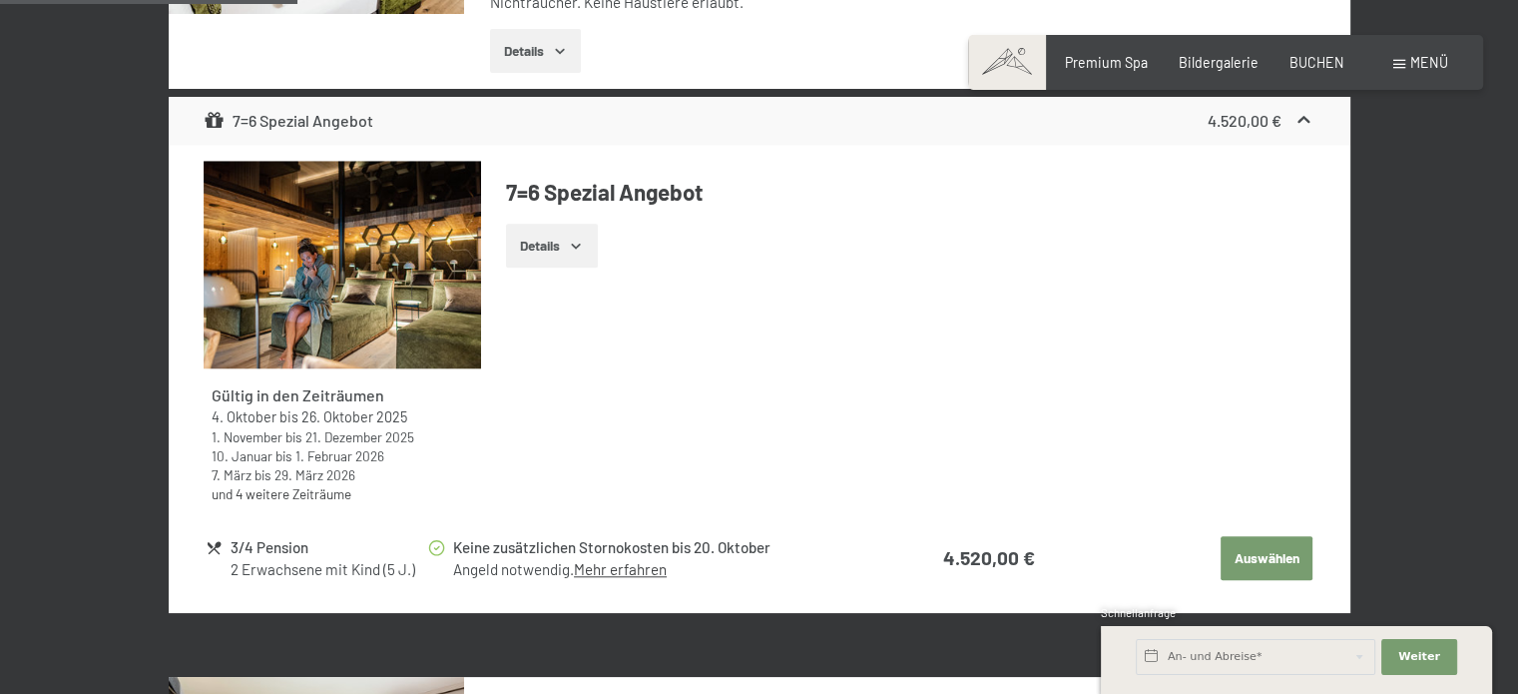
click at [539, 245] on button "Details" at bounding box center [551, 246] width 91 height 44
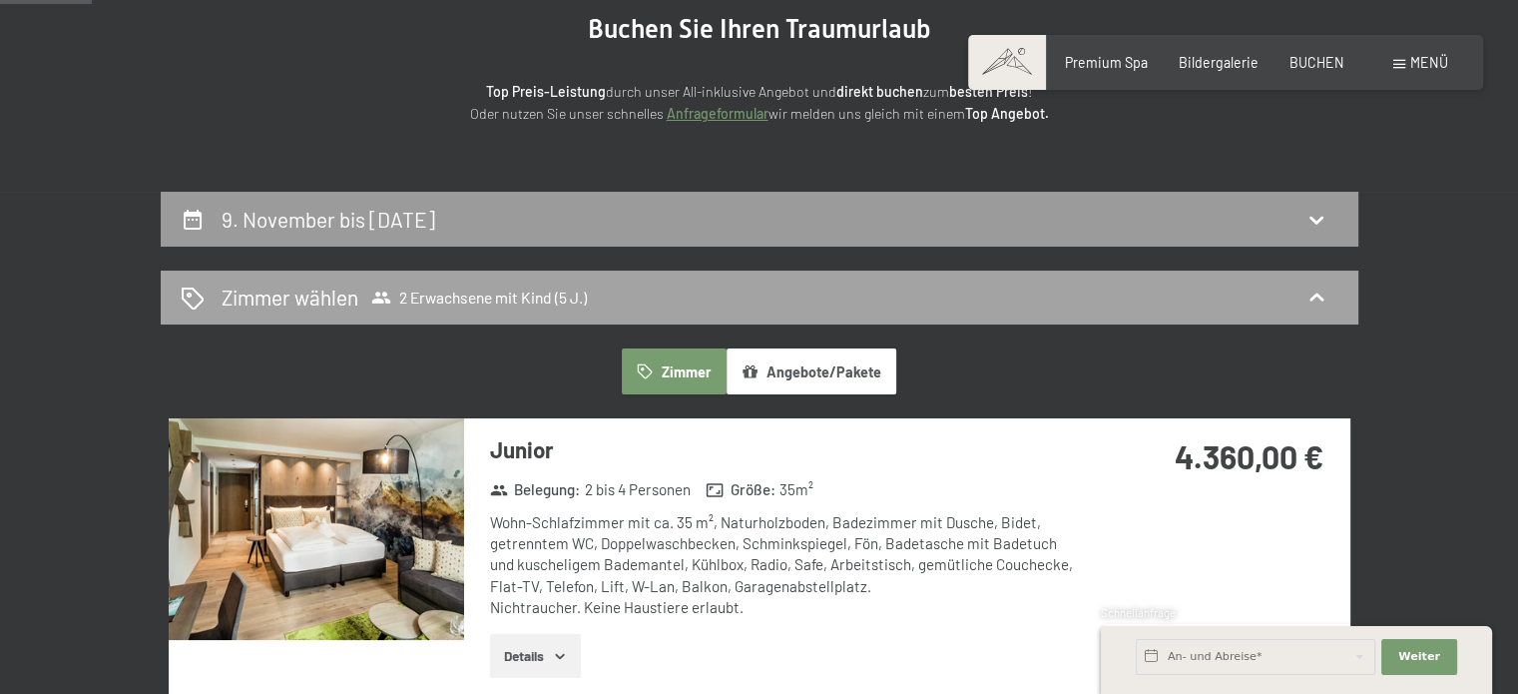
scroll to position [0, 0]
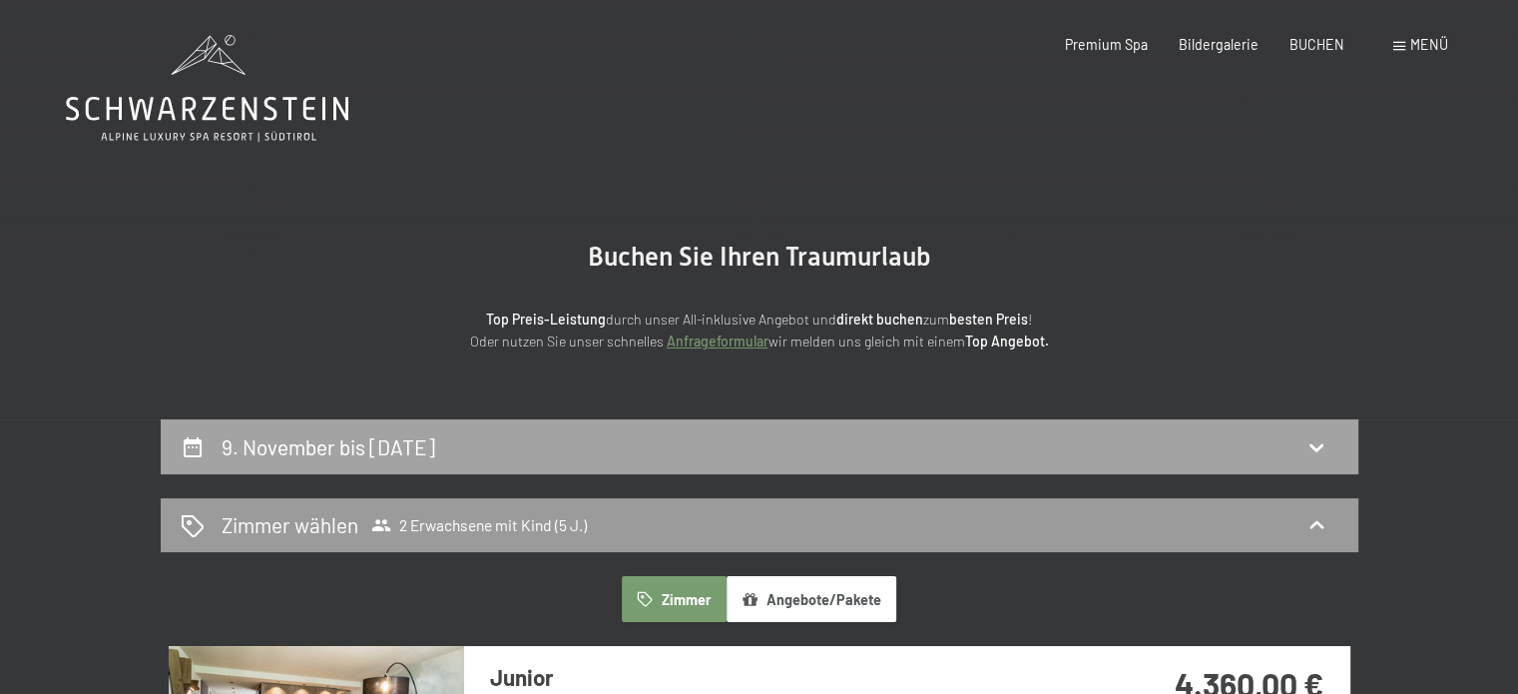
click at [403, 450] on h2 "9. November bis [DATE]" at bounding box center [329, 446] width 214 height 25
select select "5"
select select "[DATE]"
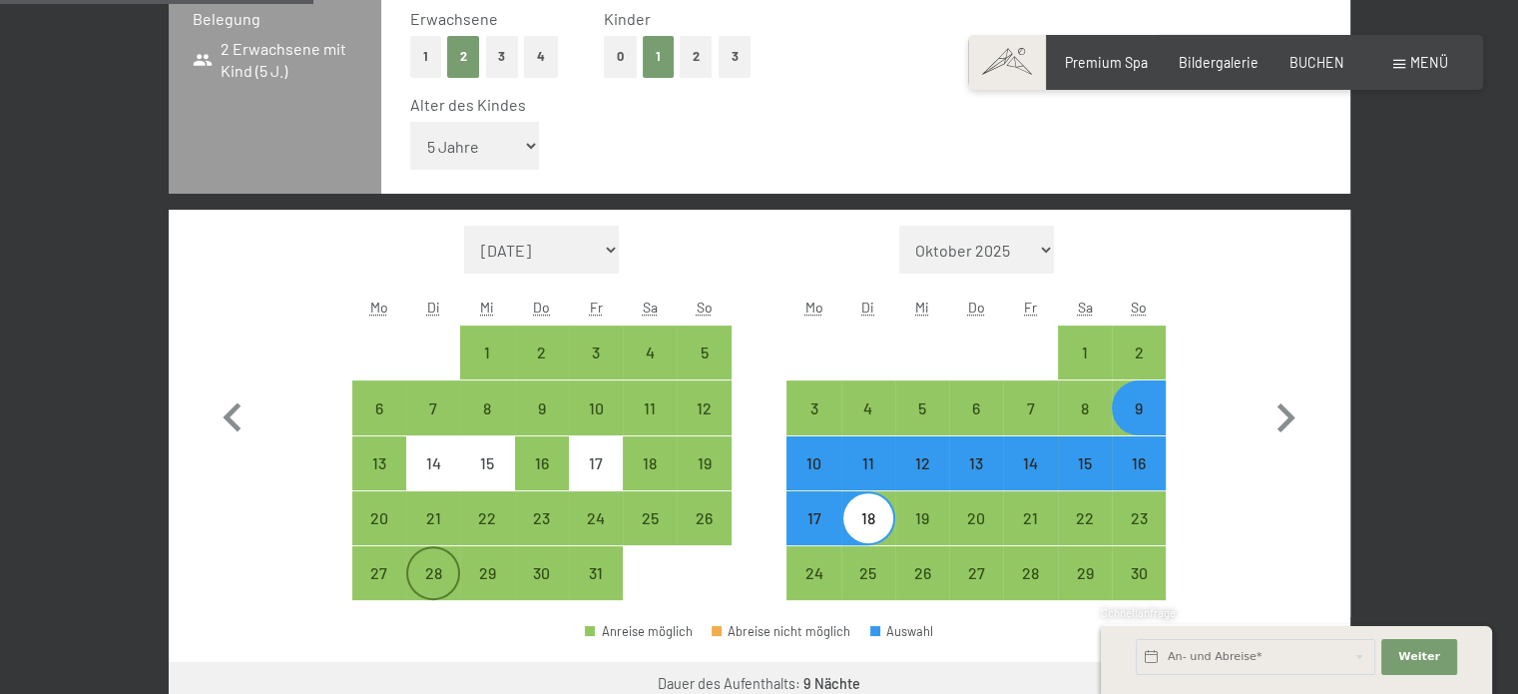
scroll to position [619, 0]
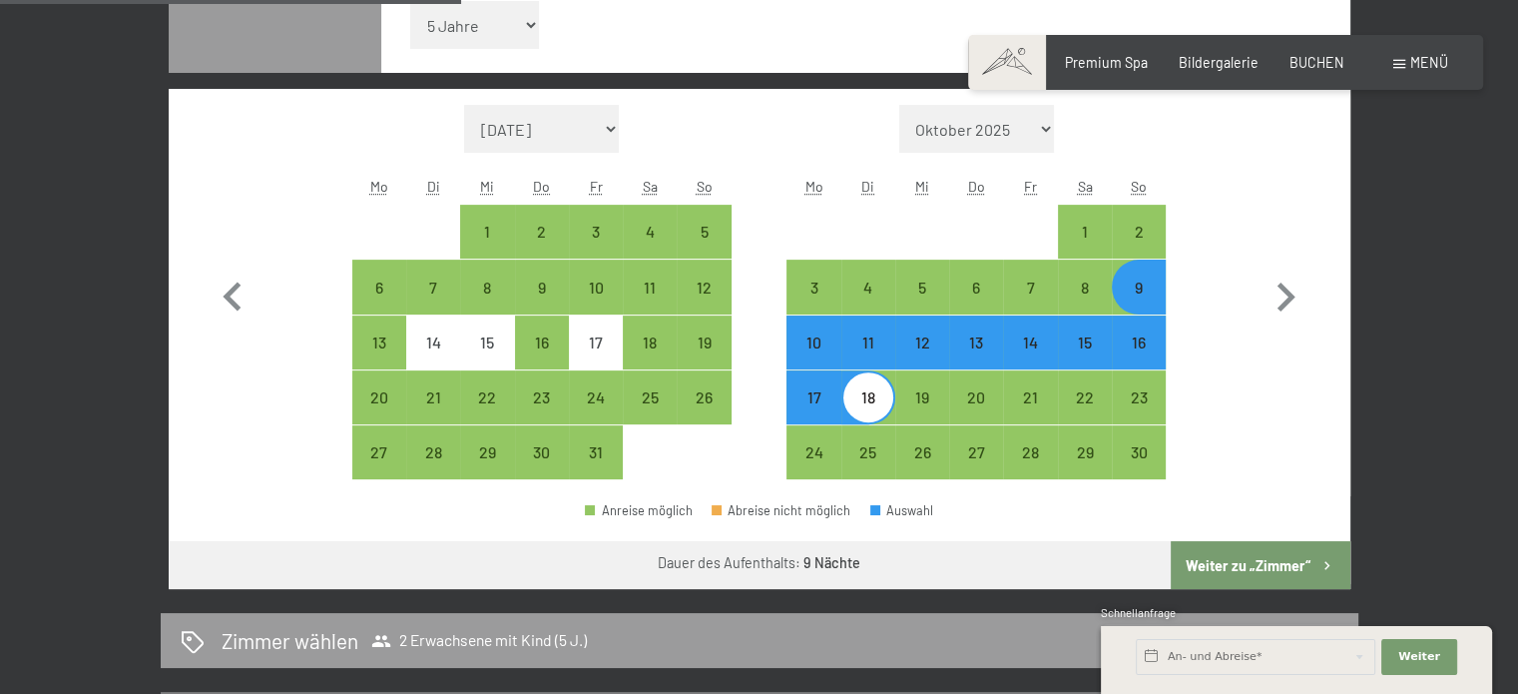
click at [1146, 348] on div "16" at bounding box center [1139, 359] width 50 height 50
select select "[DATE]"
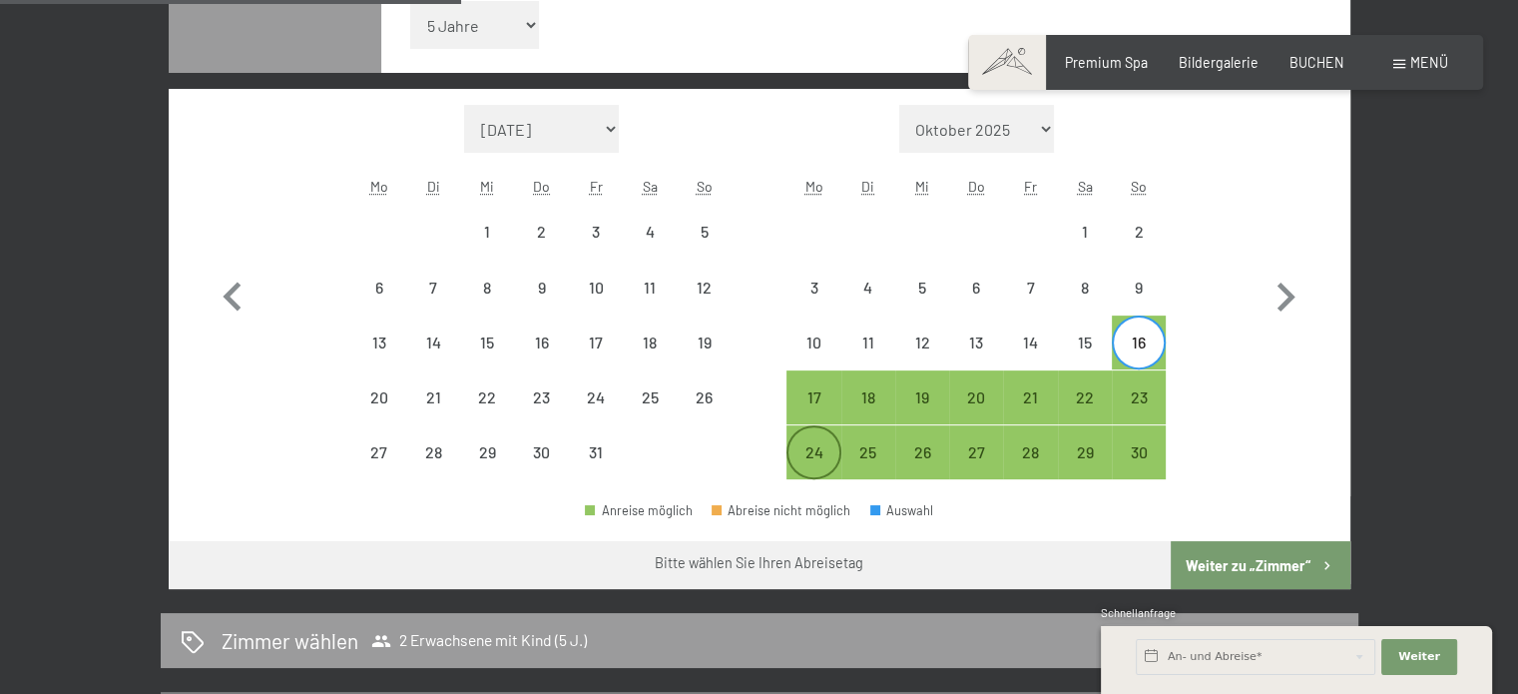
click at [817, 447] on div "24" at bounding box center [814, 469] width 50 height 50
select select "[DATE]"
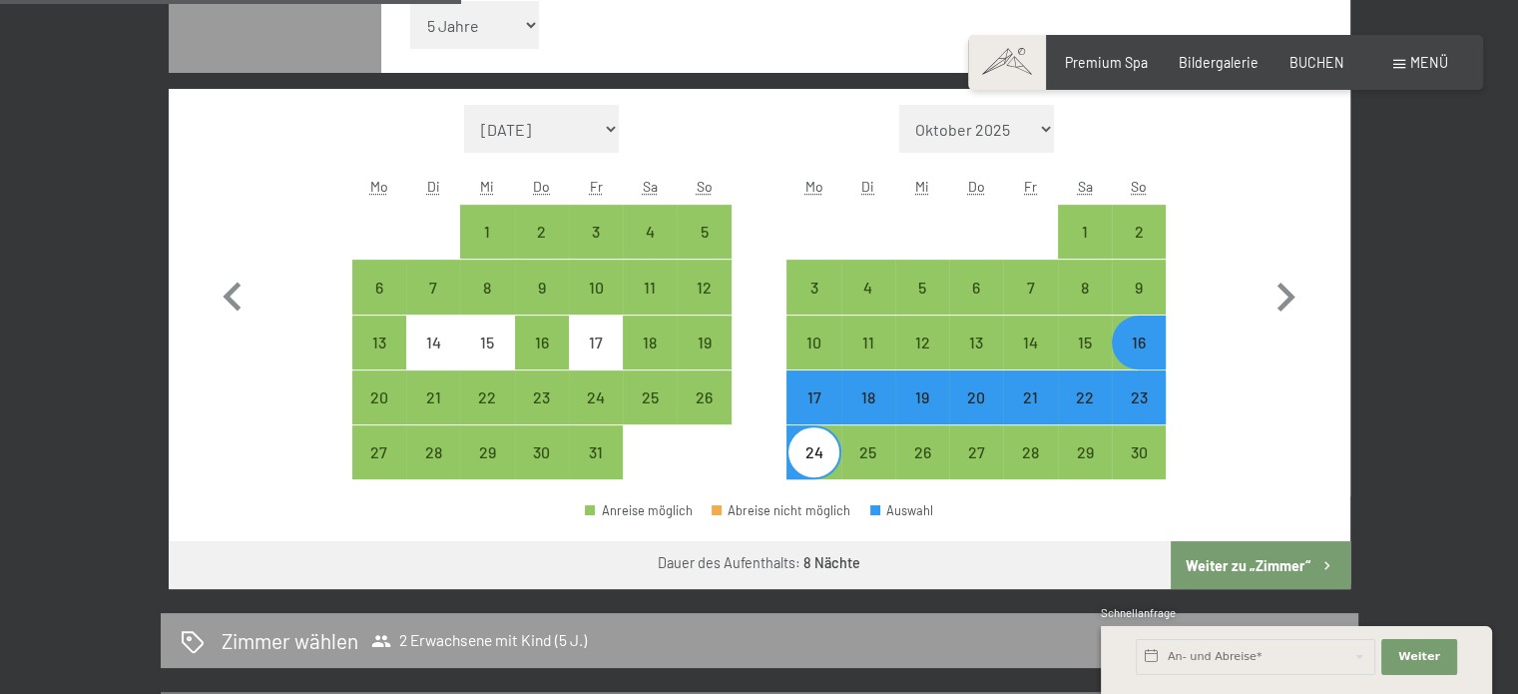
click at [1222, 562] on button "Weiter zu „Zimmer“" at bounding box center [1260, 565] width 179 height 48
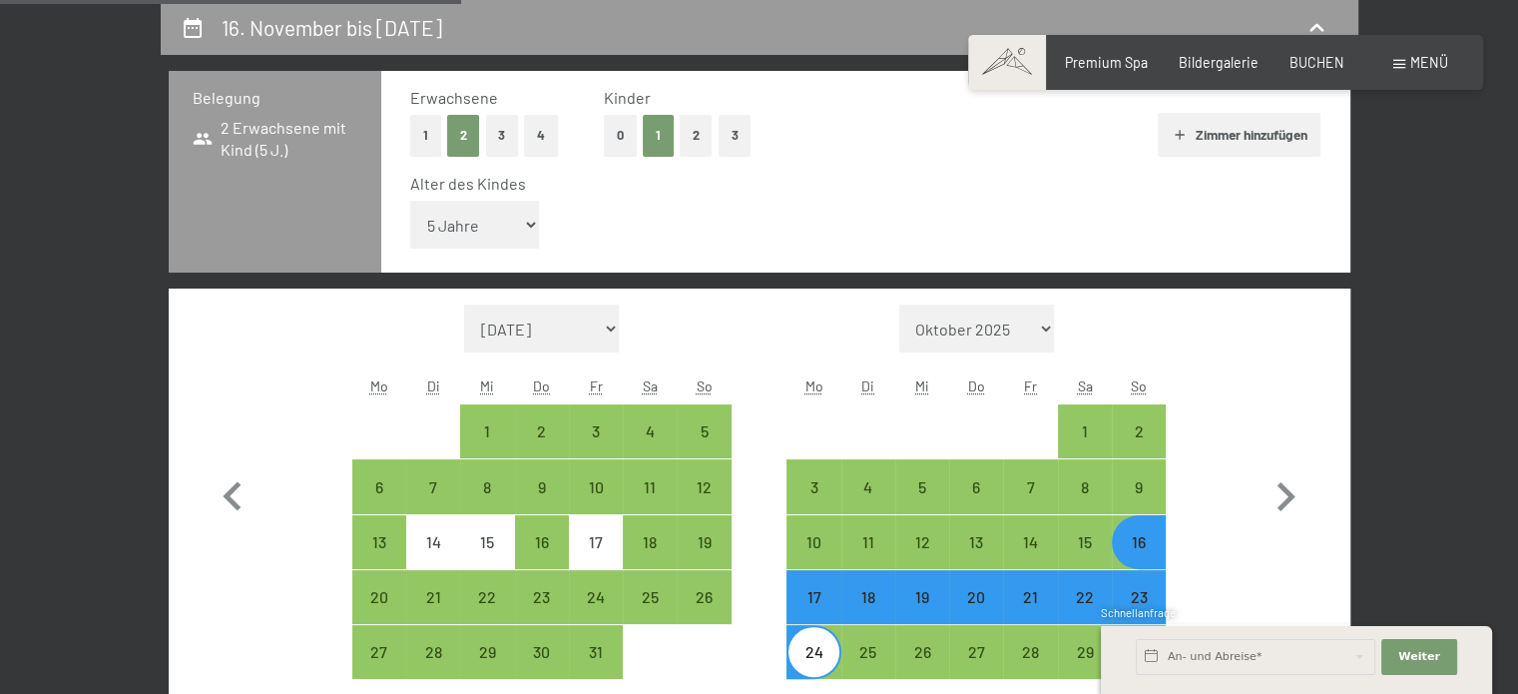
select select "[DATE]"
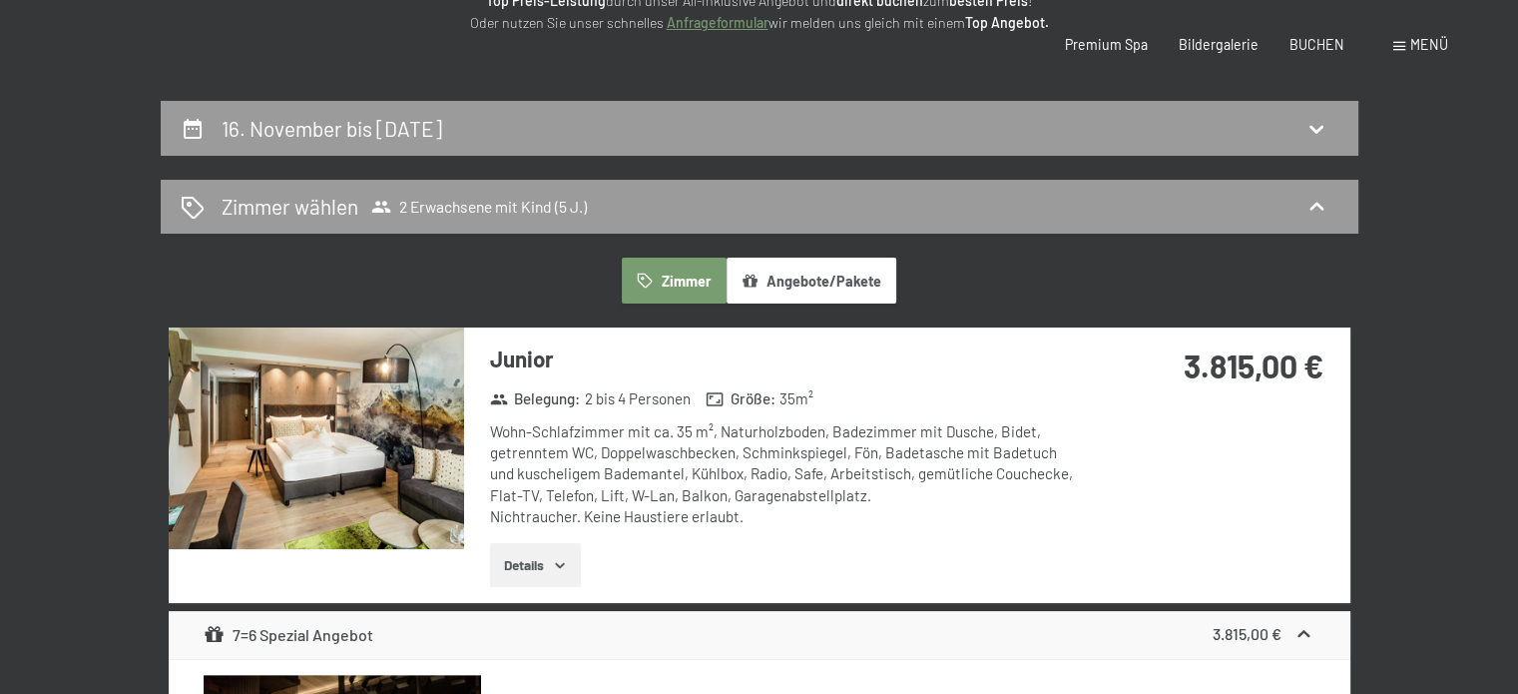
scroll to position [0, 0]
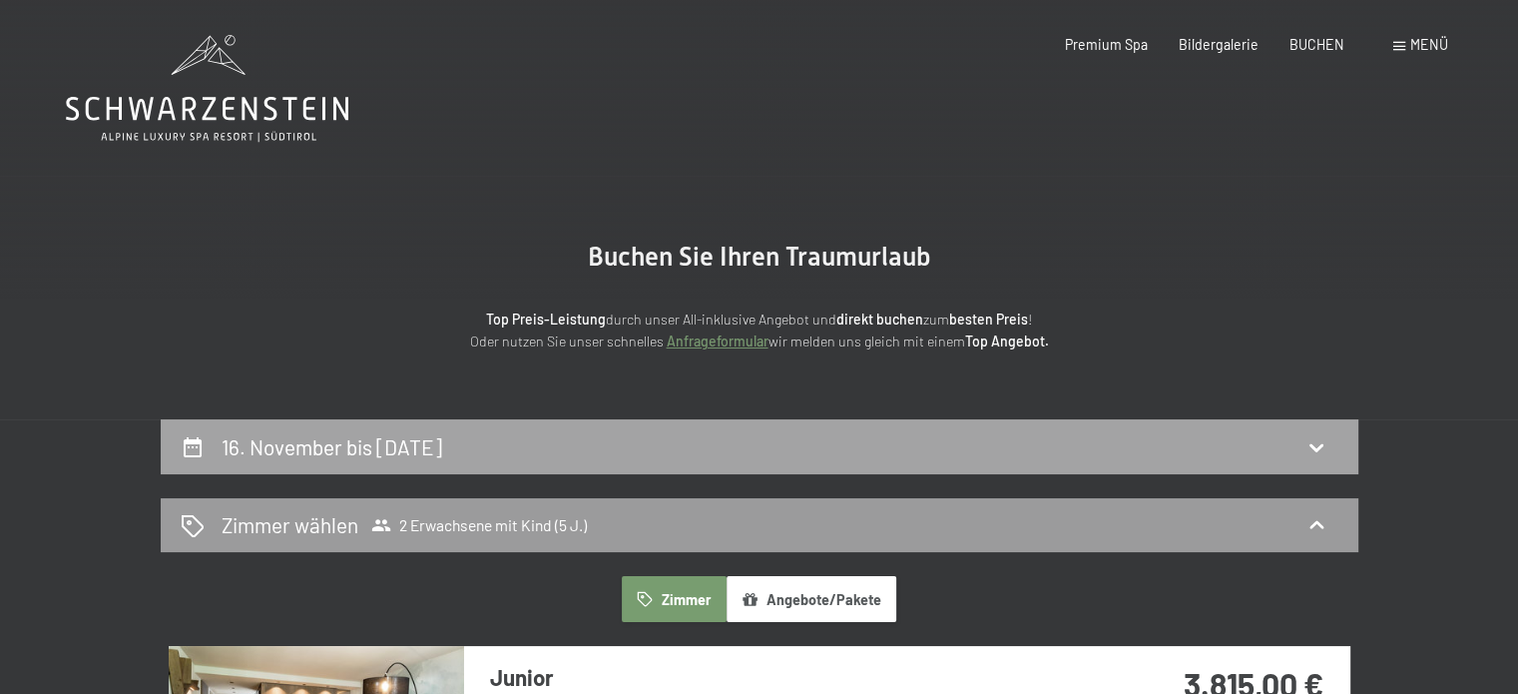
click at [633, 447] on div "16. November bis [DATE]" at bounding box center [760, 446] width 1158 height 29
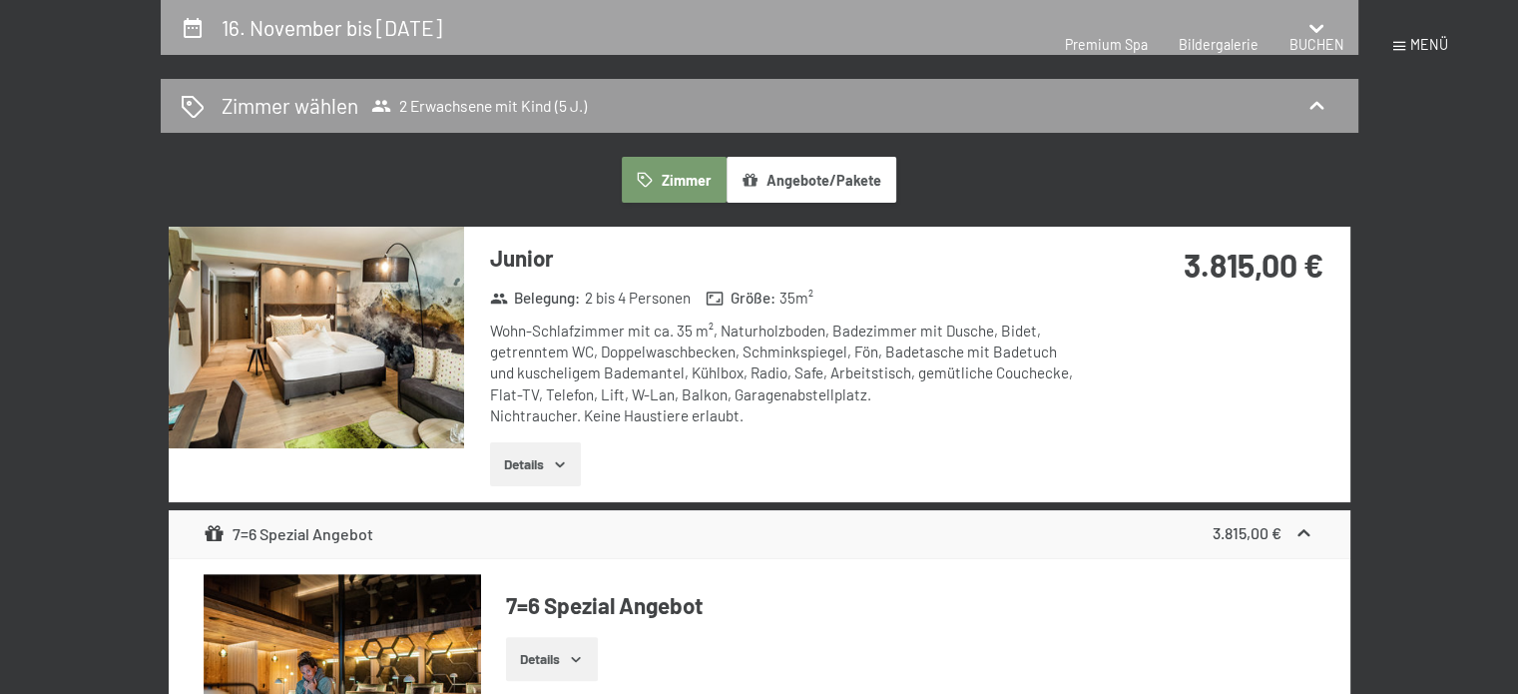
select select "5"
select select "[DATE]"
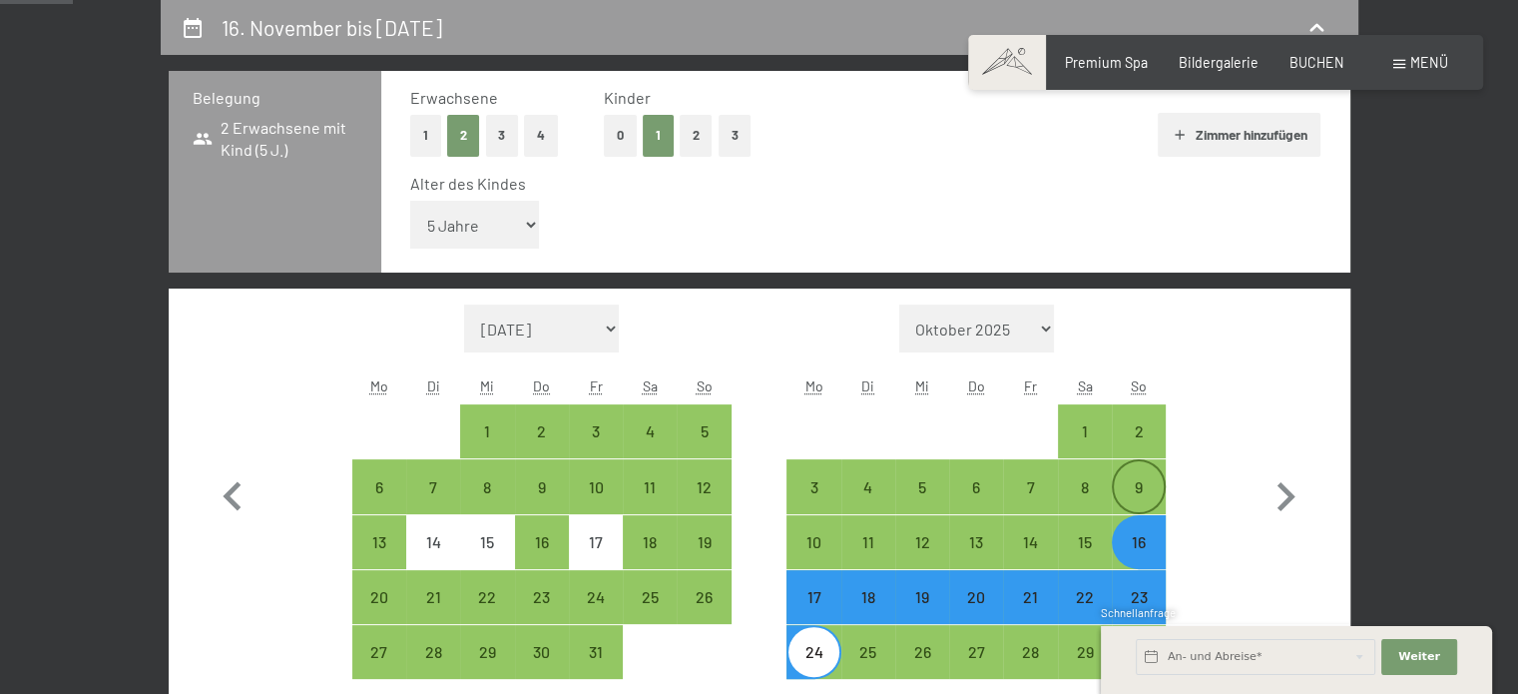
click at [1128, 482] on div "9" at bounding box center [1139, 504] width 50 height 50
select select "[DATE]"
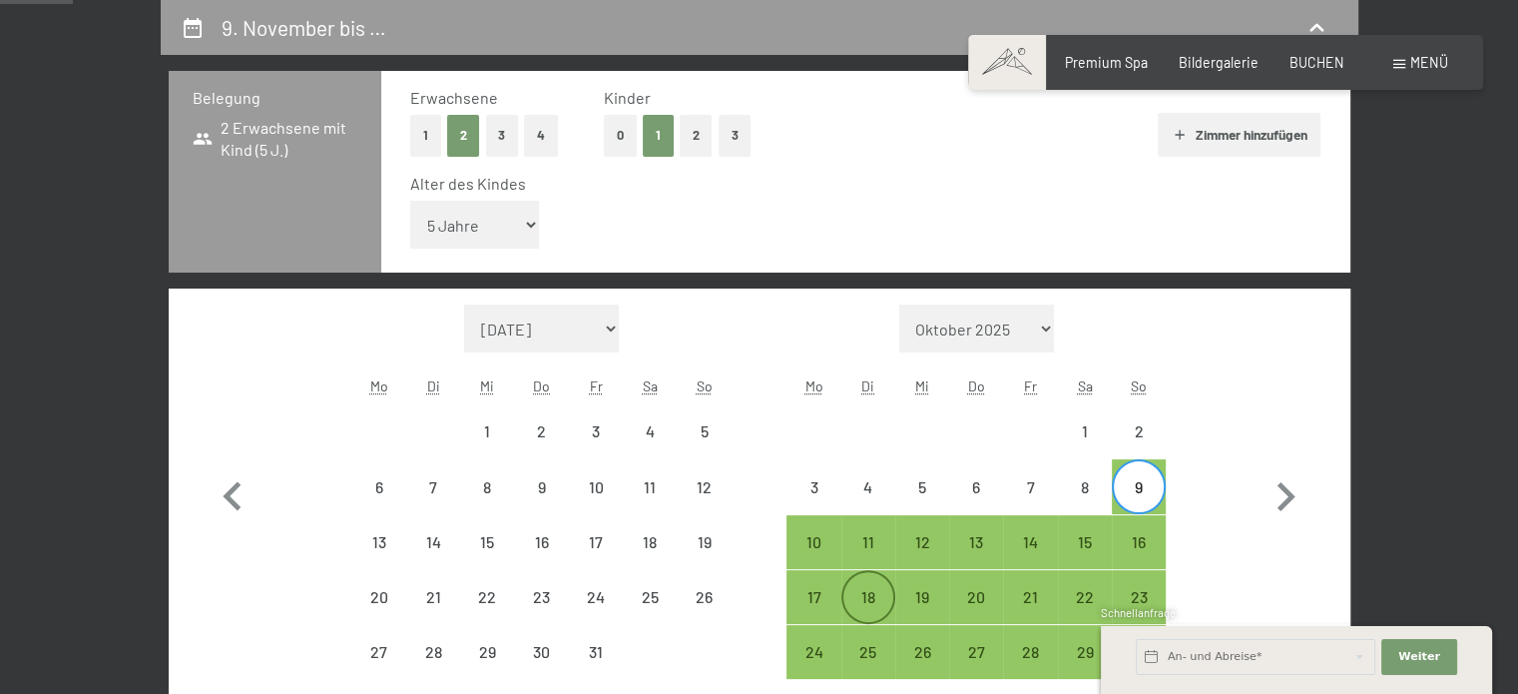
click at [865, 598] on div "18" at bounding box center [869, 614] width 50 height 50
select select "[DATE]"
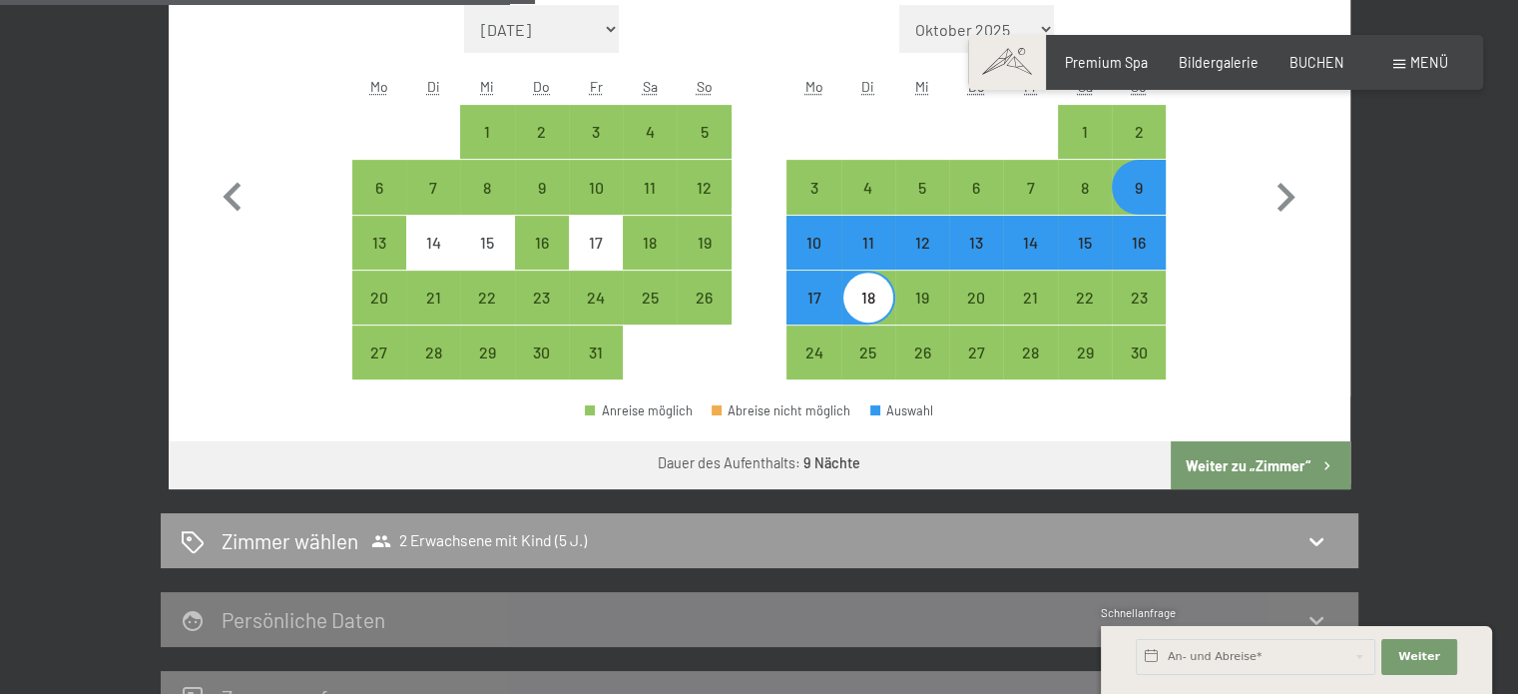
click at [1245, 465] on button "Weiter zu „Zimmer“" at bounding box center [1260, 465] width 179 height 48
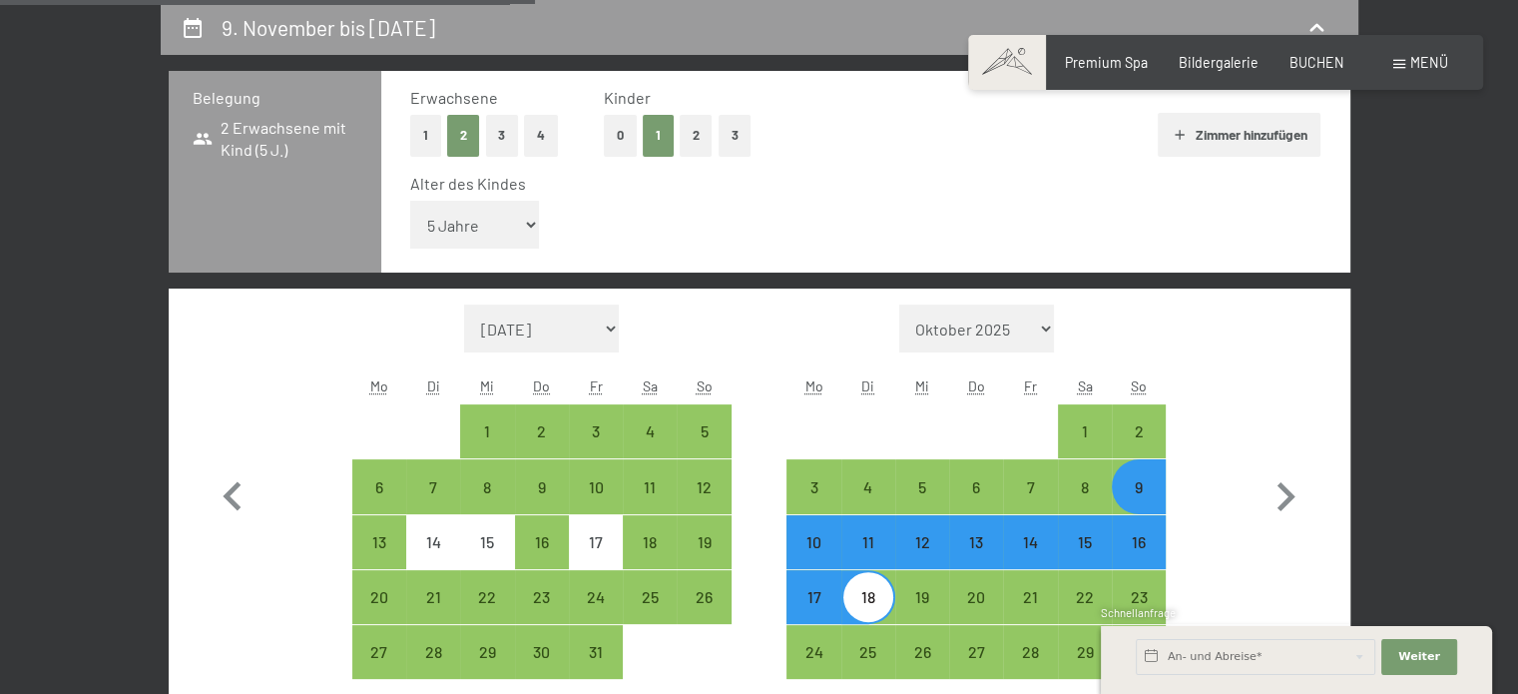
select select "[DATE]"
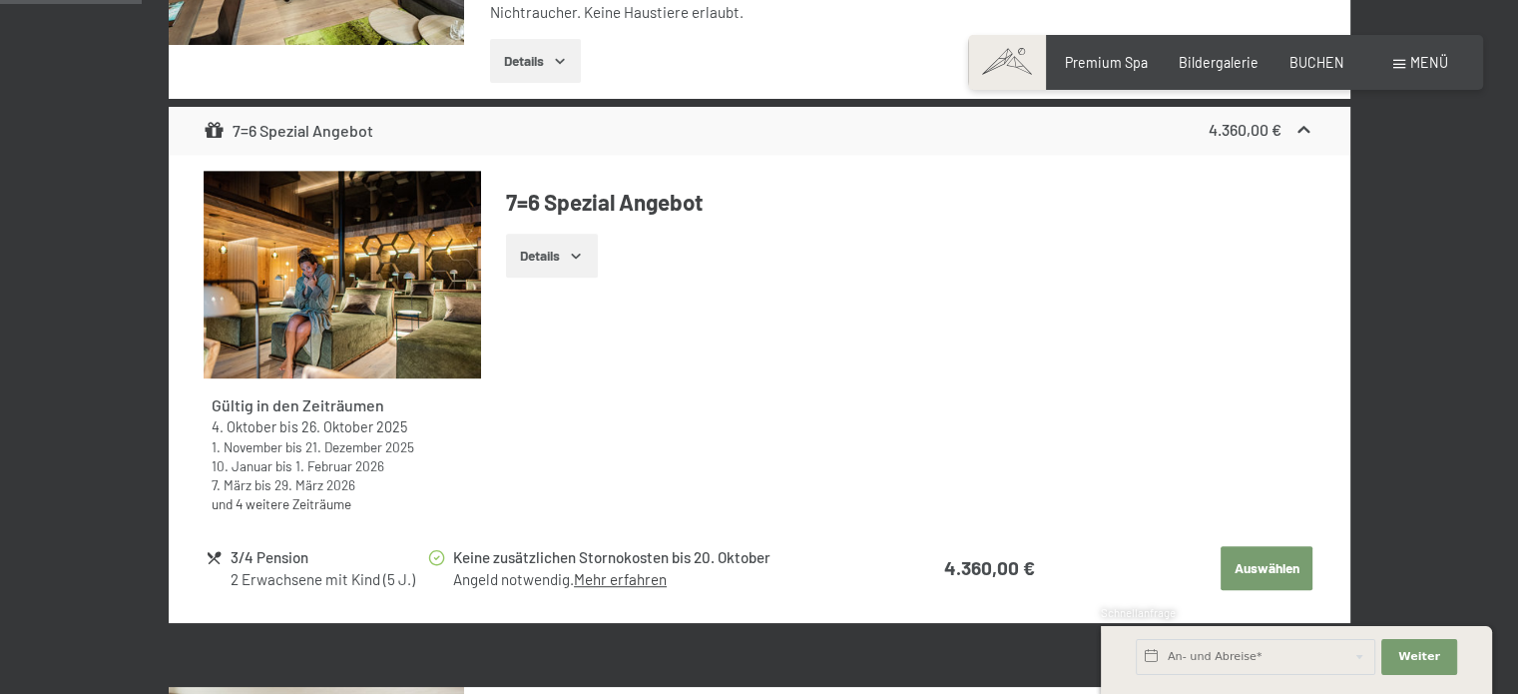
scroll to position [819, 0]
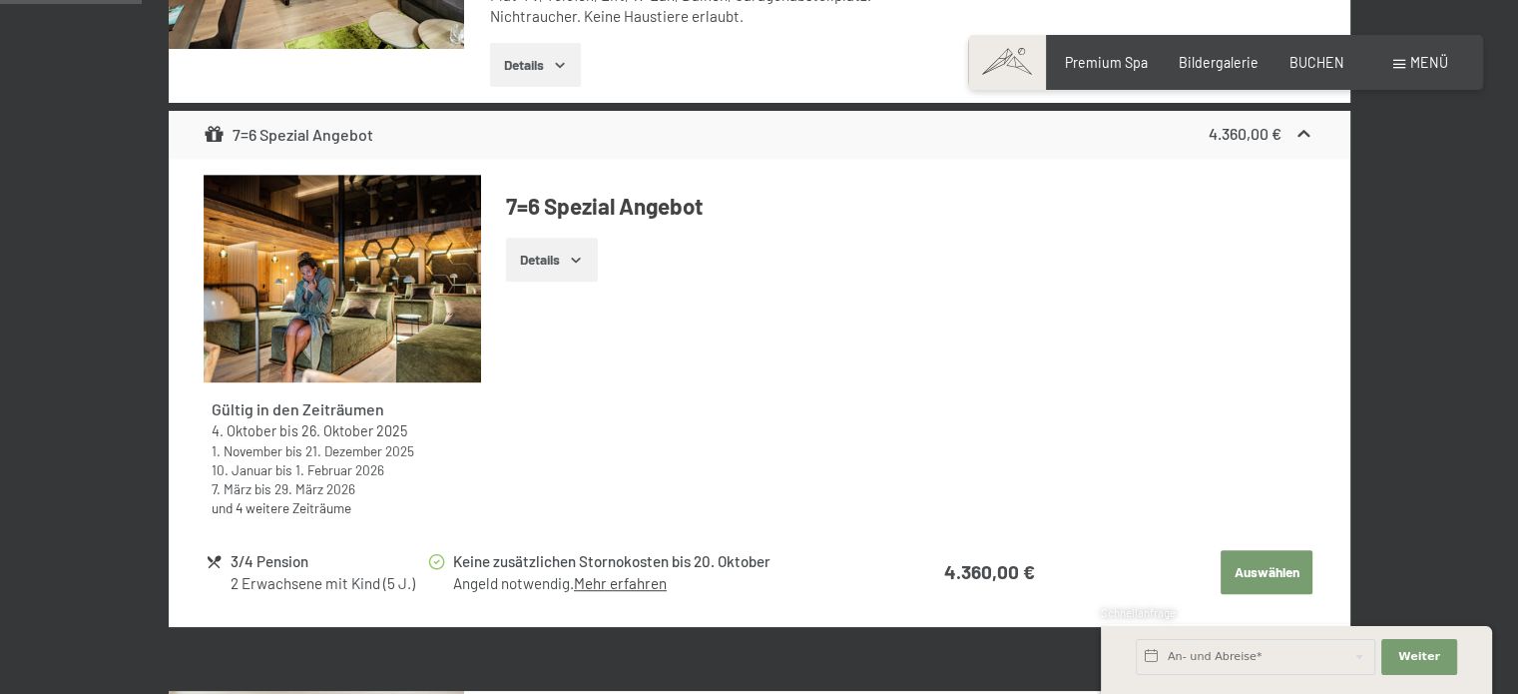
click at [577, 255] on icon "button" at bounding box center [576, 260] width 16 height 16
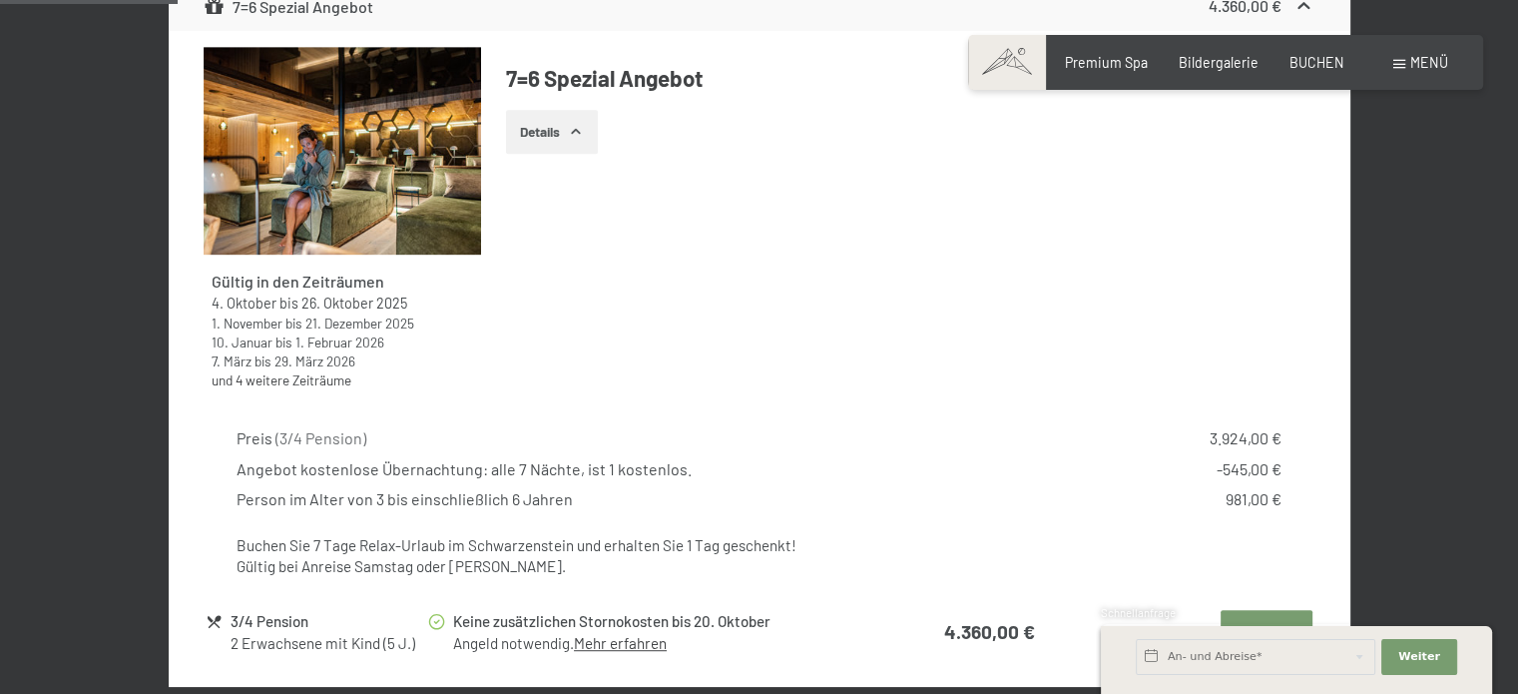
scroll to position [1118, 0]
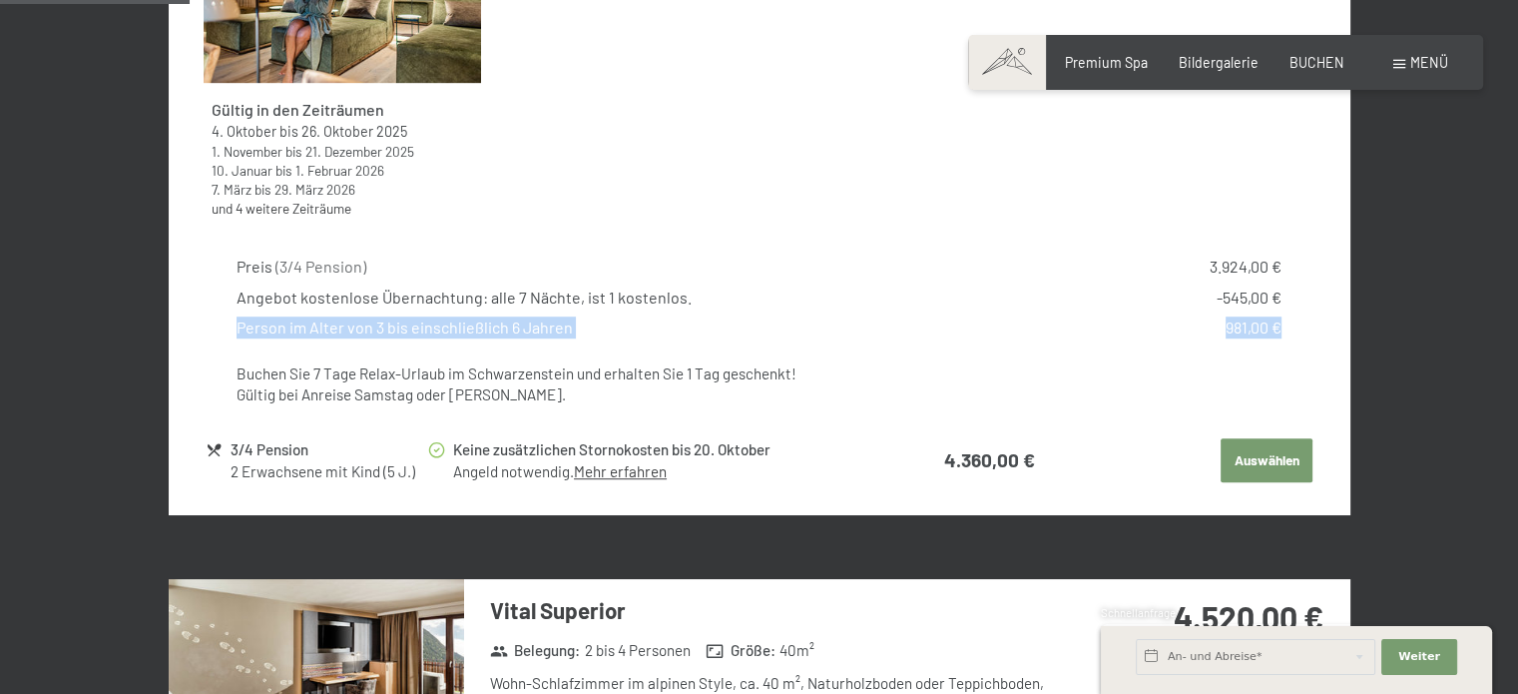
drag, startPoint x: 236, startPoint y: 333, endPoint x: 1291, endPoint y: 310, distance: 1055.5
click at [1291, 310] on div "Preis ( 3/4 Pension ) 3.924,00 € Angebot kostenlose Übernachtung: alle 7 Nächte…" at bounding box center [759, 331] width 1111 height 182
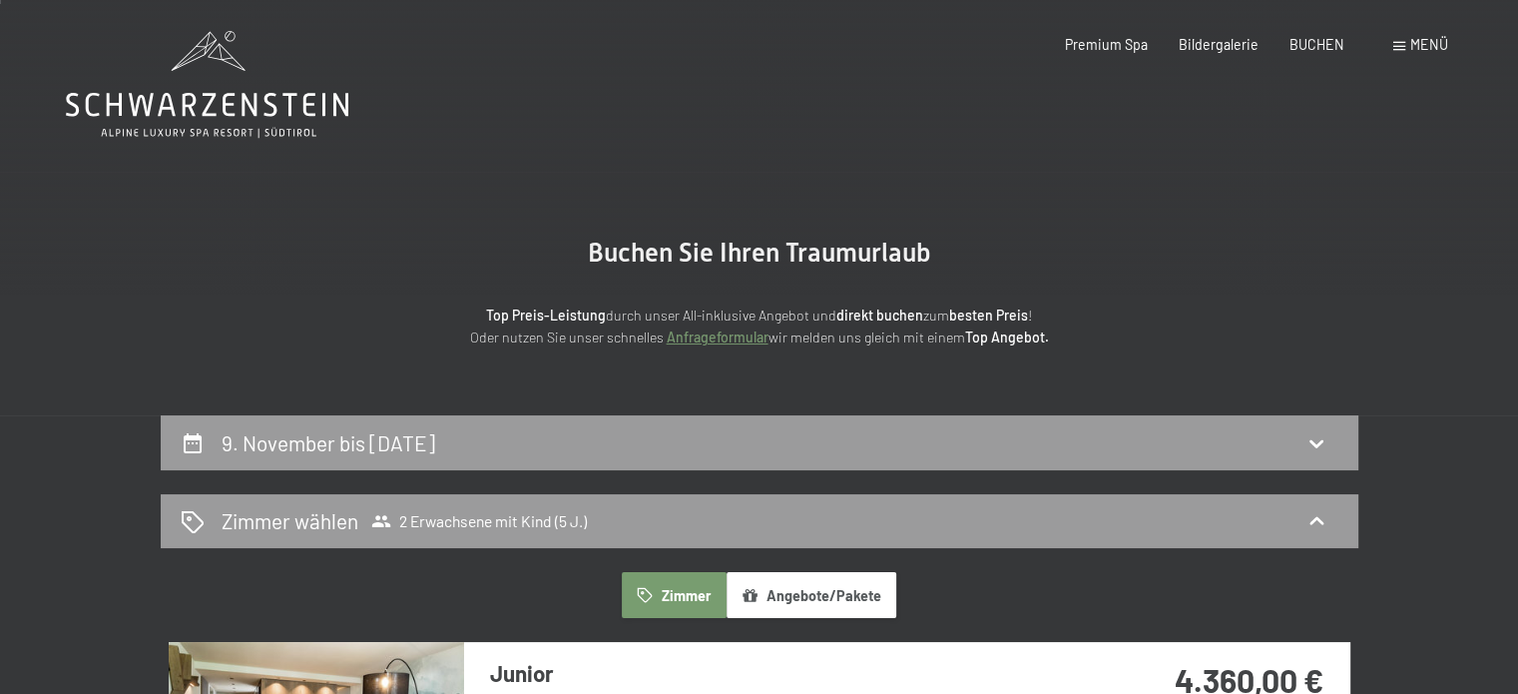
scroll to position [0, 0]
